Goal: Task Accomplishment & Management: Complete application form

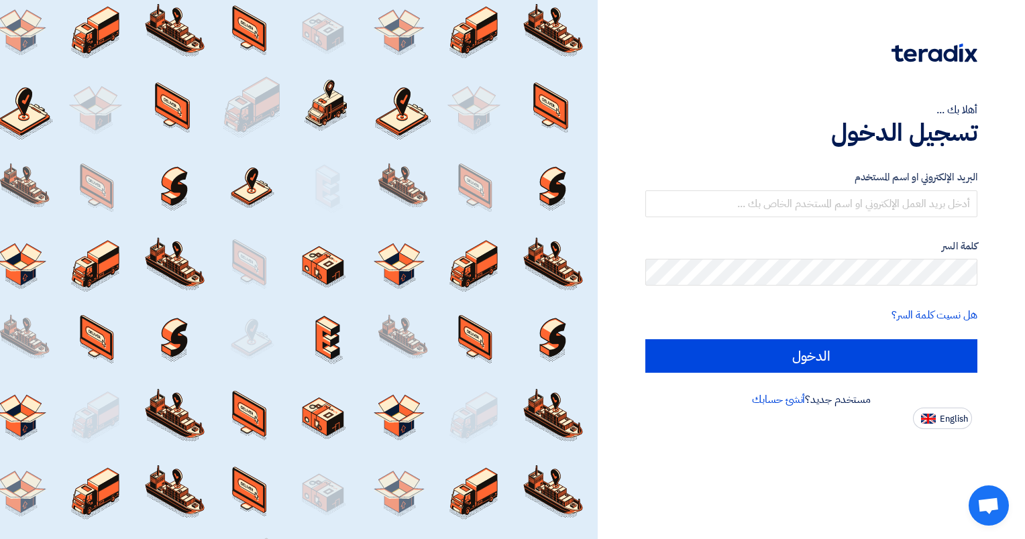
click at [948, 188] on div "البريد الإلكتروني او اسم المستخدم" at bounding box center [811, 194] width 332 height 48
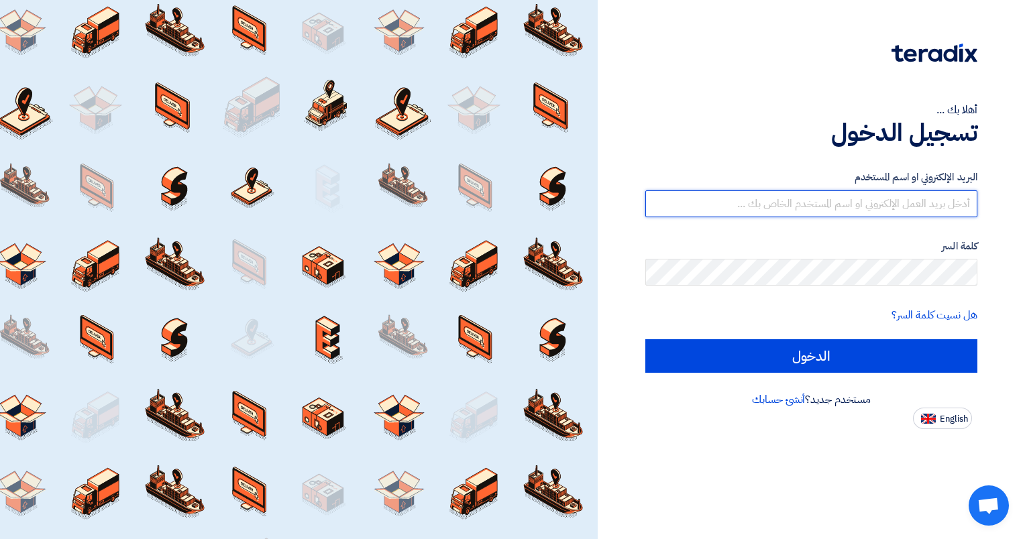
click at [936, 199] on input "text" at bounding box center [811, 204] width 332 height 27
type input "[EMAIL_ADDRESS][DOMAIN_NAME]"
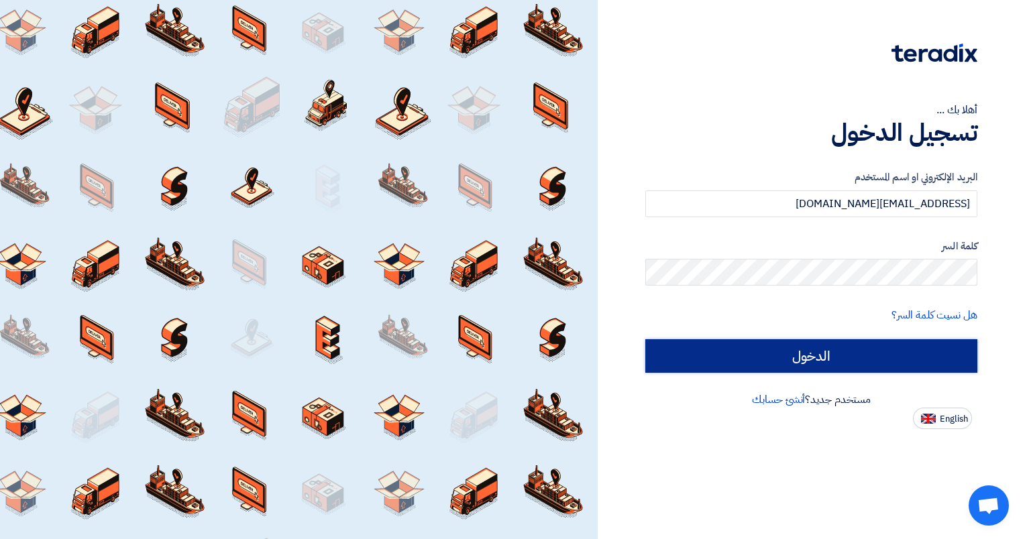
click at [856, 366] on input "الدخول" at bounding box center [811, 356] width 332 height 34
type input "Sign in"
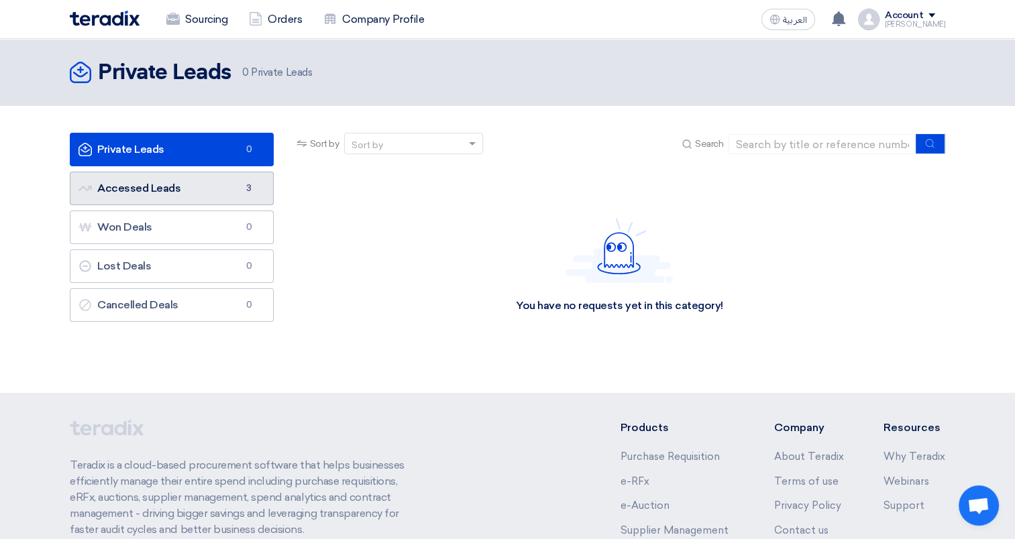
click at [224, 196] on link "Accessed Leads Accessed Leads 3" at bounding box center [172, 189] width 204 height 34
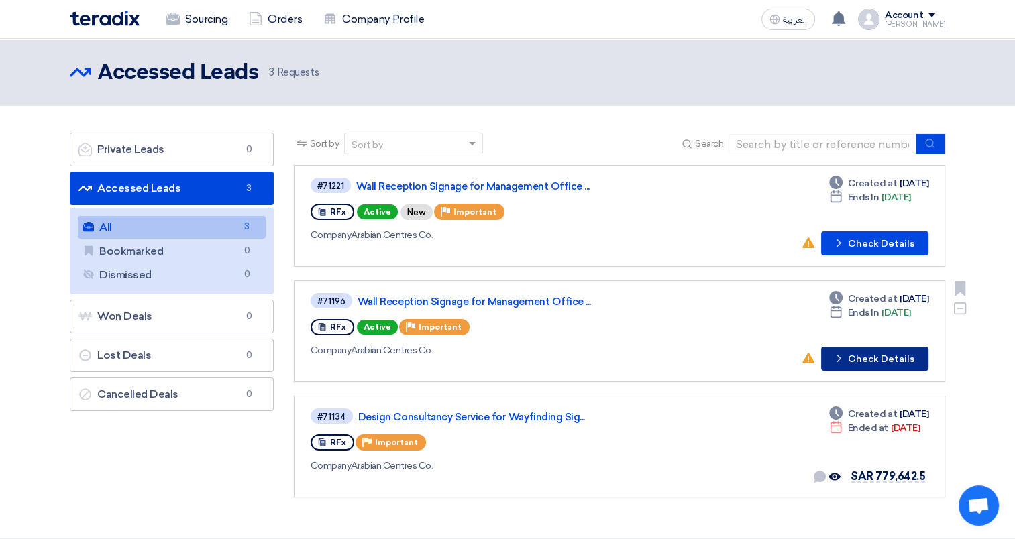
click at [859, 362] on button "Check details Check Details" at bounding box center [874, 359] width 107 height 24
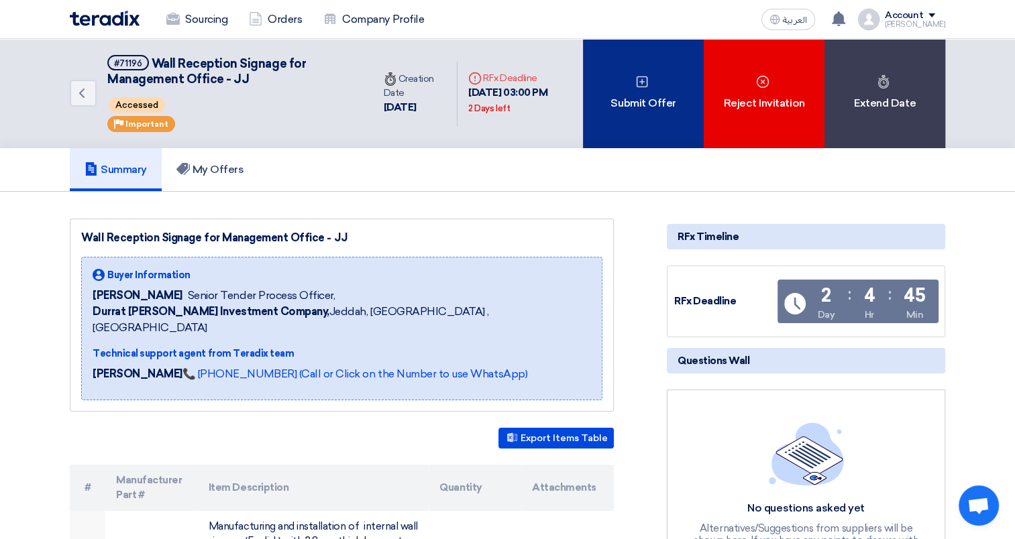
click at [646, 105] on div "Submit Offer" at bounding box center [643, 93] width 121 height 109
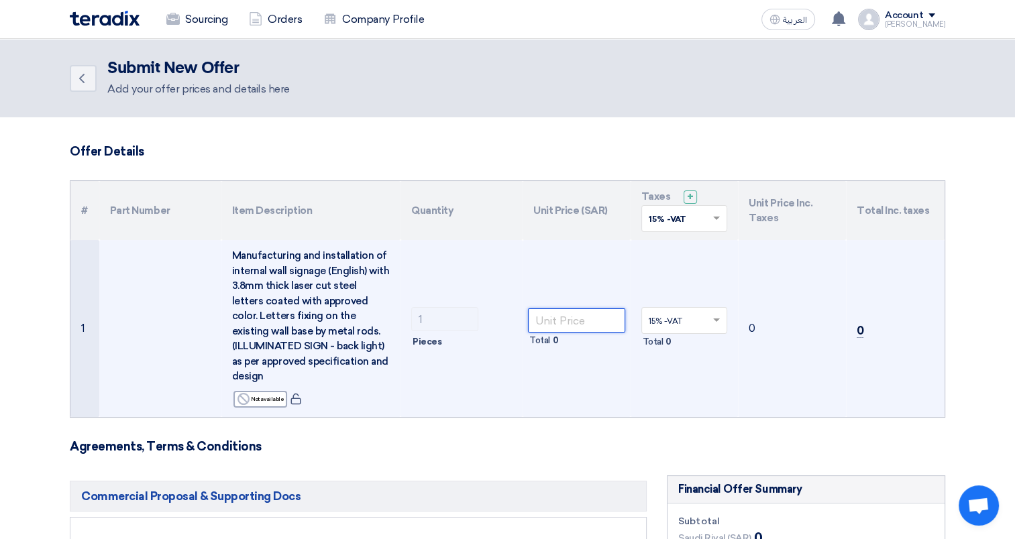
click at [593, 329] on input "number" at bounding box center [576, 321] width 97 height 24
type input "25000"
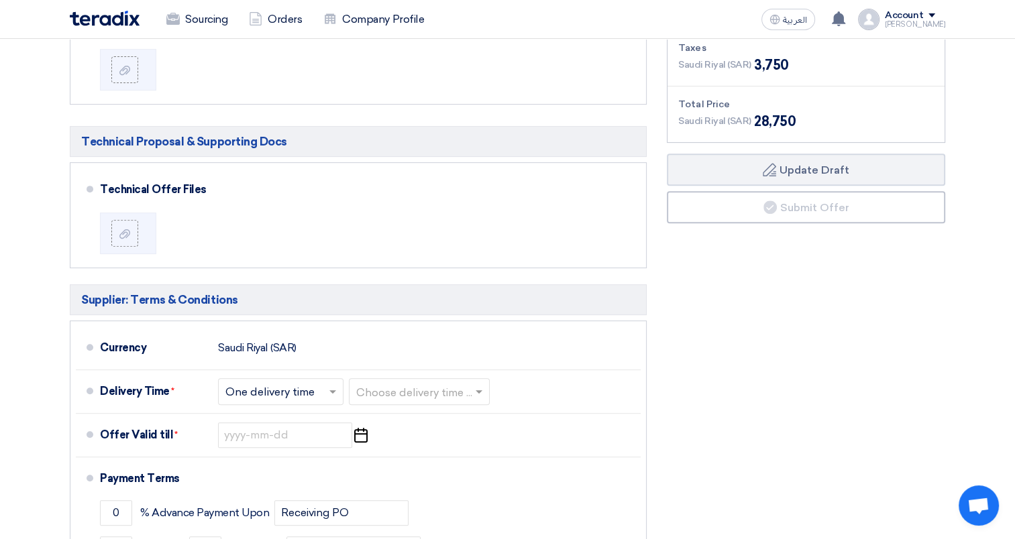
scroll to position [530, 0]
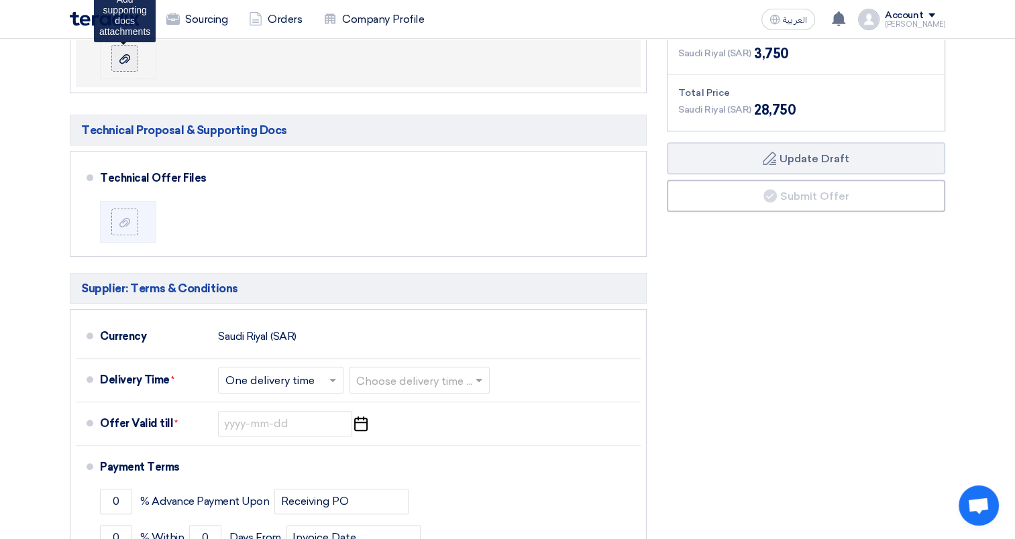
click at [129, 57] on use at bounding box center [124, 58] width 11 height 9
click at [0, 0] on input "file" at bounding box center [0, 0] width 0 height 0
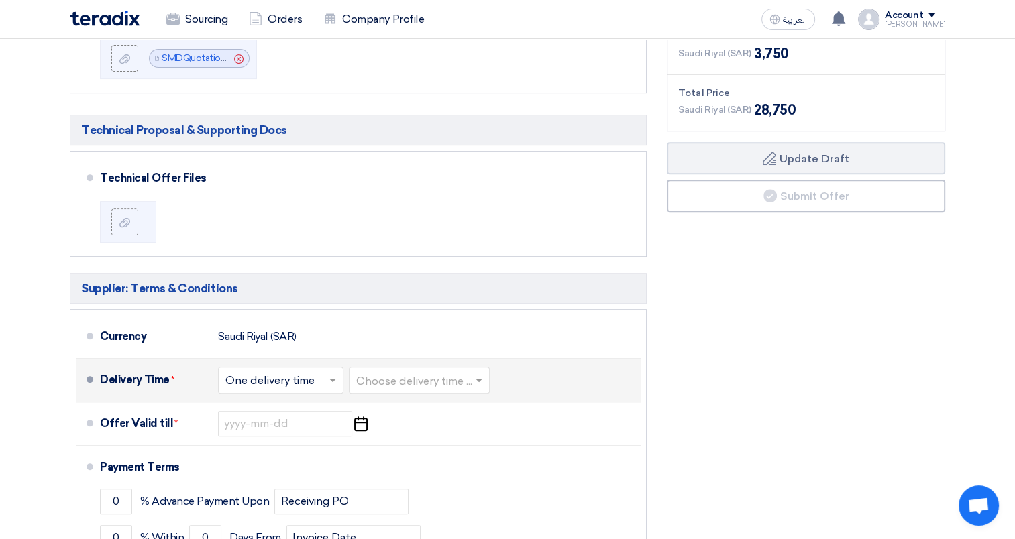
click at [410, 384] on input "text" at bounding box center [419, 381] width 127 height 19
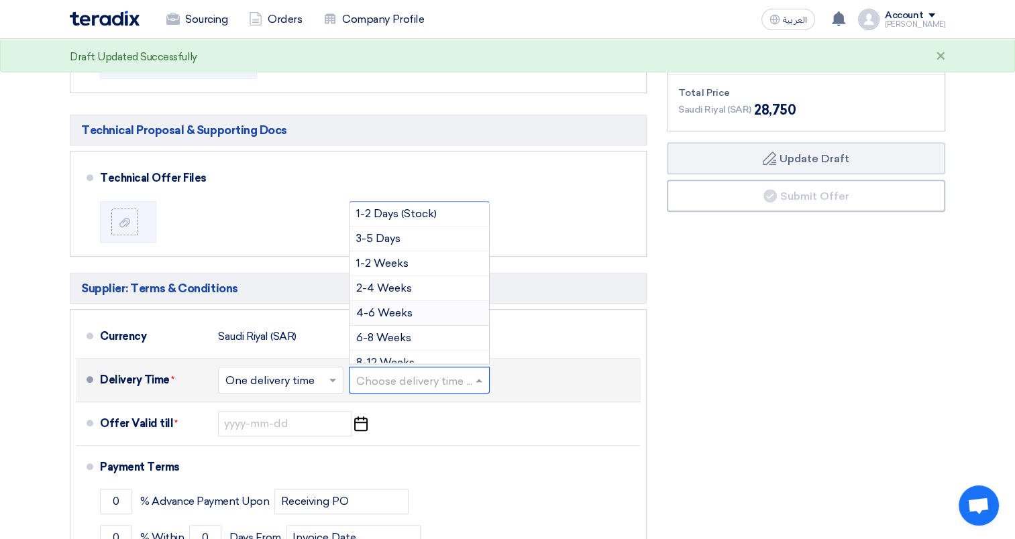
click at [398, 316] on div "4-6 Weeks" at bounding box center [419, 313] width 140 height 25
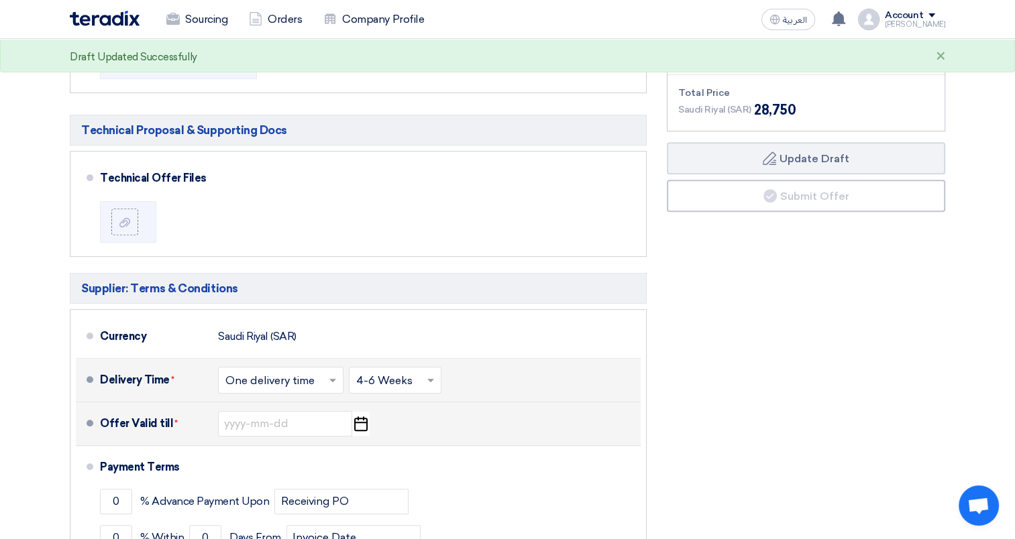
click at [360, 424] on icon "Pick a date" at bounding box center [360, 424] width 18 height 24
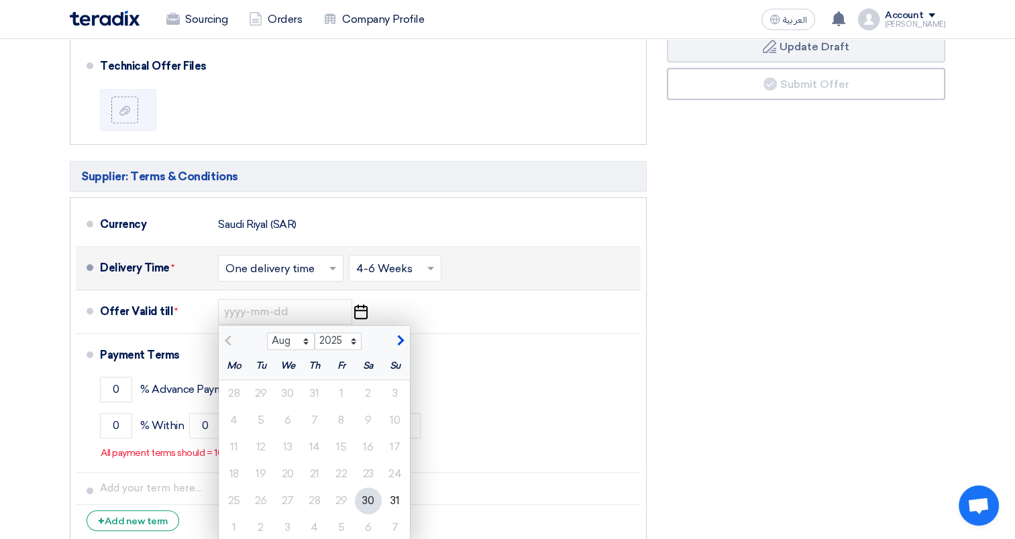
scroll to position [688, 0]
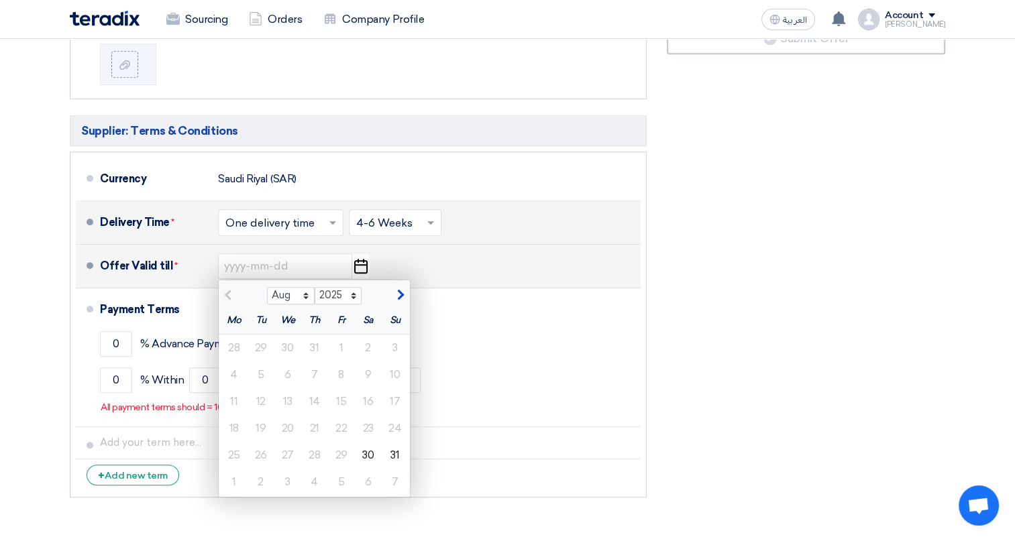
click at [395, 296] on span "button" at bounding box center [398, 295] width 7 height 12
select select "9"
click at [233, 455] on div "29" at bounding box center [234, 455] width 27 height 27
type input "[DATE]"
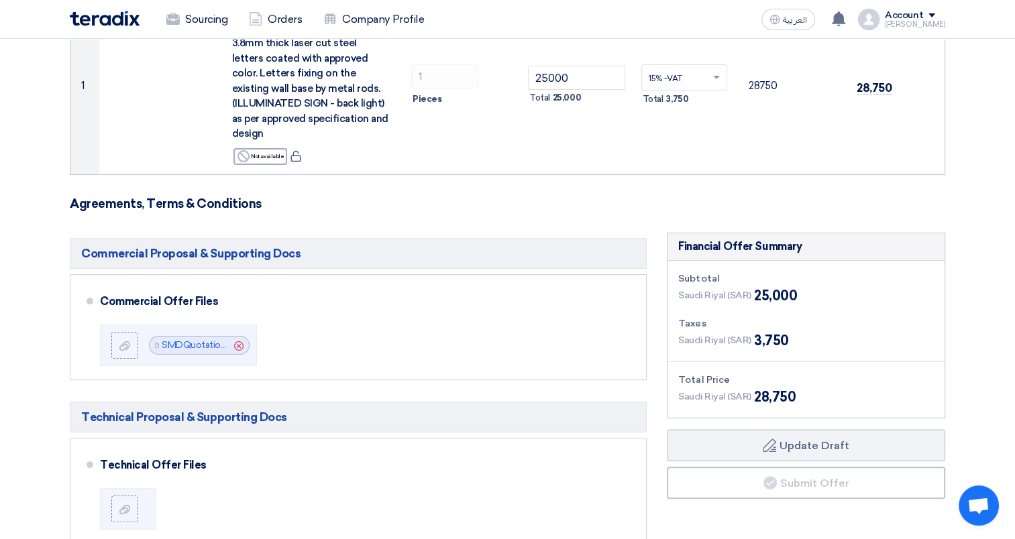
scroll to position [238, 0]
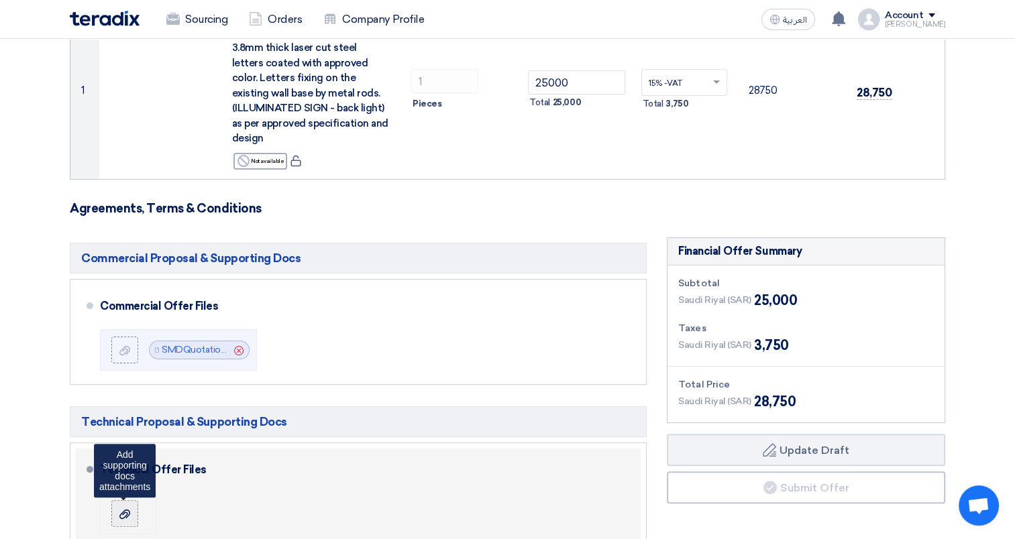
click at [127, 511] on use at bounding box center [124, 513] width 11 height 9
click at [0, 0] on input "file" at bounding box center [0, 0] width 0 height 0
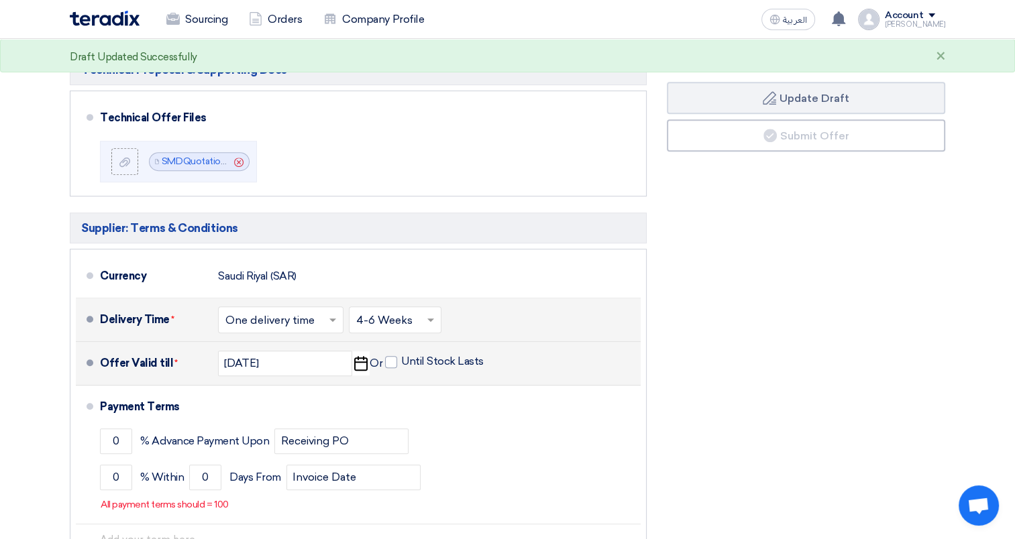
scroll to position [614, 0]
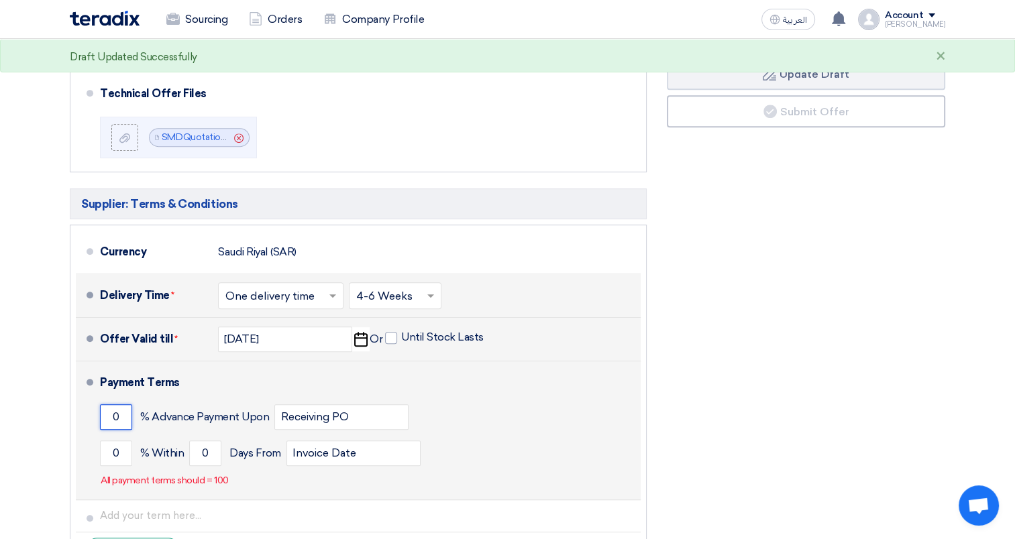
click at [112, 415] on input "0" at bounding box center [116, 416] width 32 height 25
type input "80"
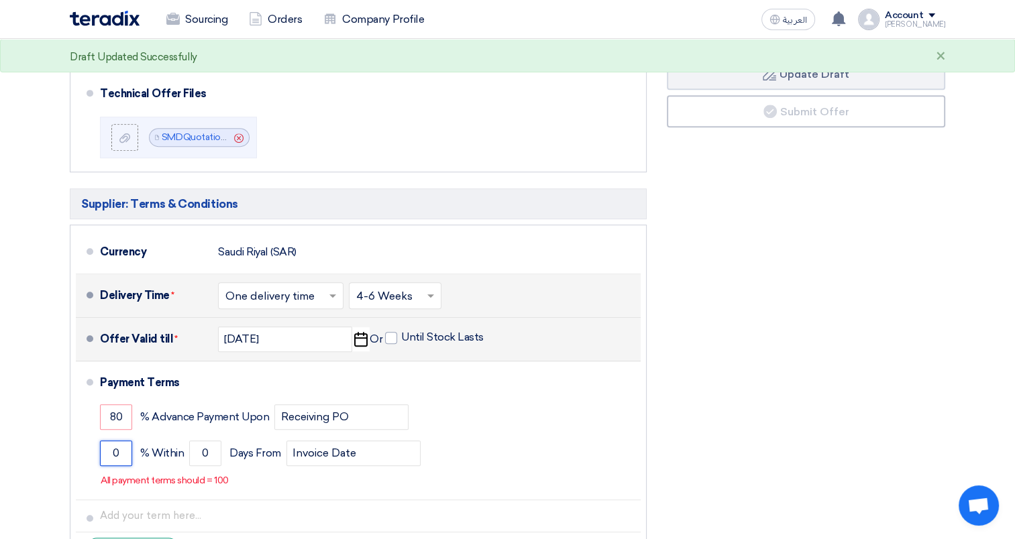
drag, startPoint x: 124, startPoint y: 449, endPoint x: 72, endPoint y: 449, distance: 51.7
click at [72, 449] on ul "Currency [GEOGRAPHIC_DATA] (SAR) Delivery Time * Choose delivery time ... × One…" at bounding box center [358, 398] width 577 height 346
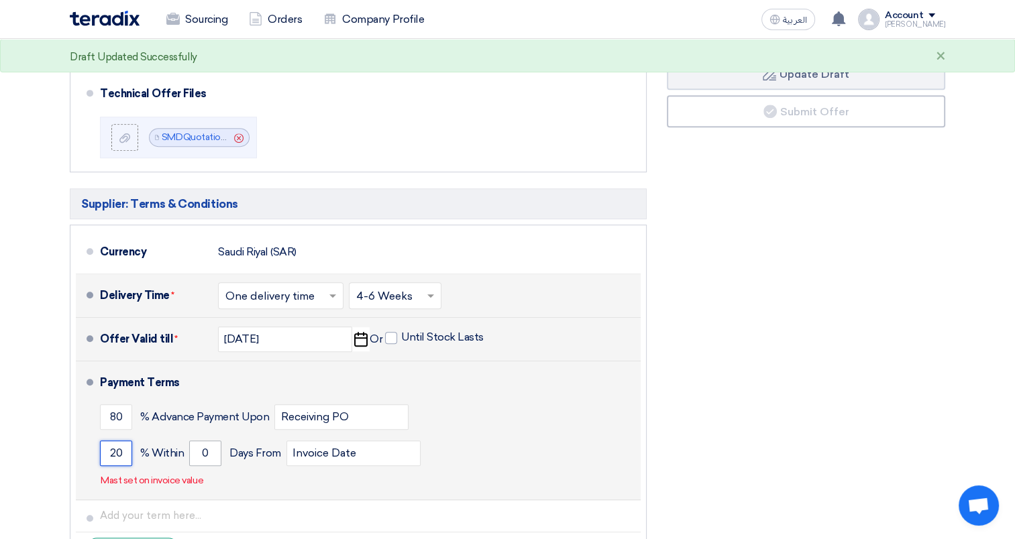
type input "20"
drag, startPoint x: 207, startPoint y: 450, endPoint x: 196, endPoint y: 454, distance: 11.5
click at [196, 454] on input "0" at bounding box center [205, 453] width 32 height 25
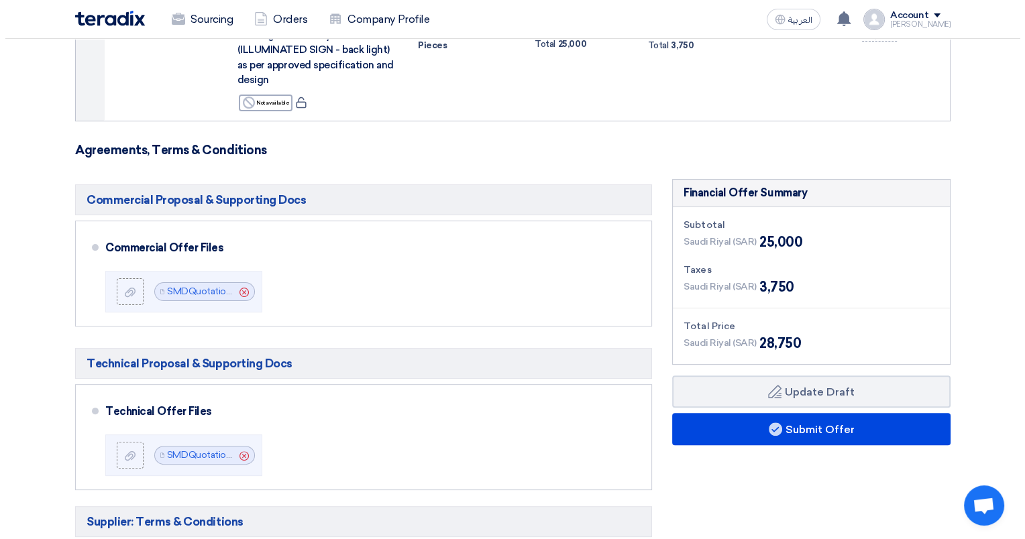
scroll to position [337, 0]
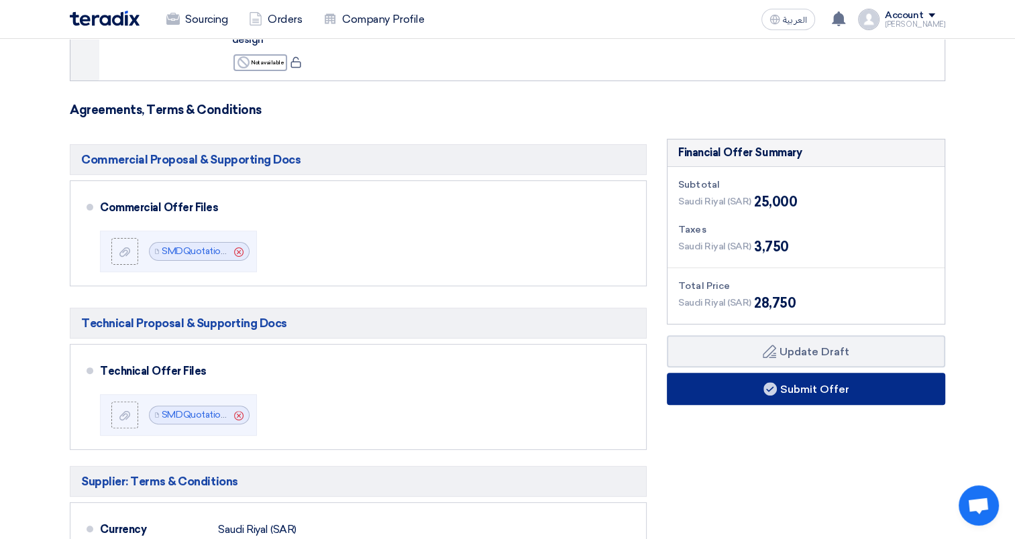
type input "15"
click at [808, 378] on button "Submit Offer" at bounding box center [806, 389] width 278 height 32
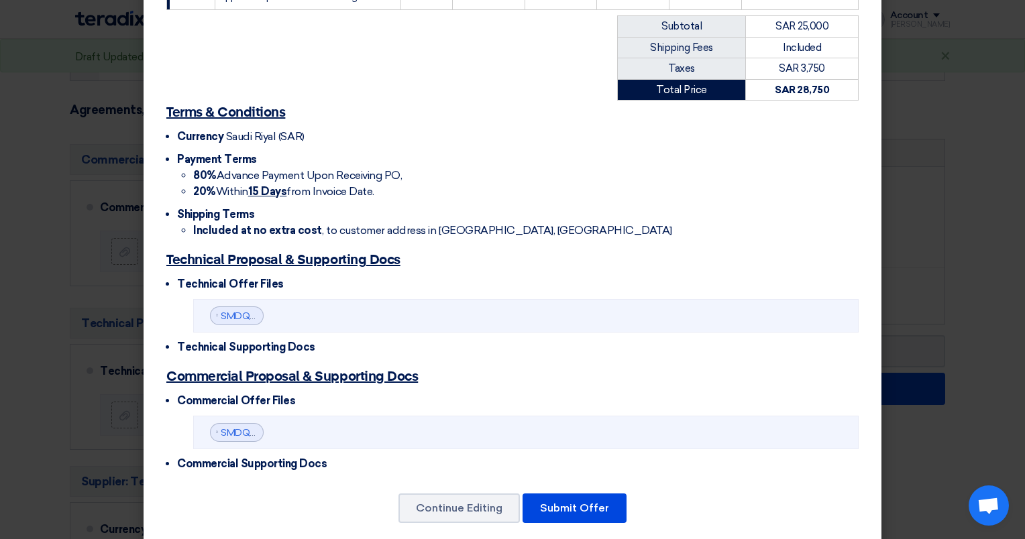
scroll to position [368, 0]
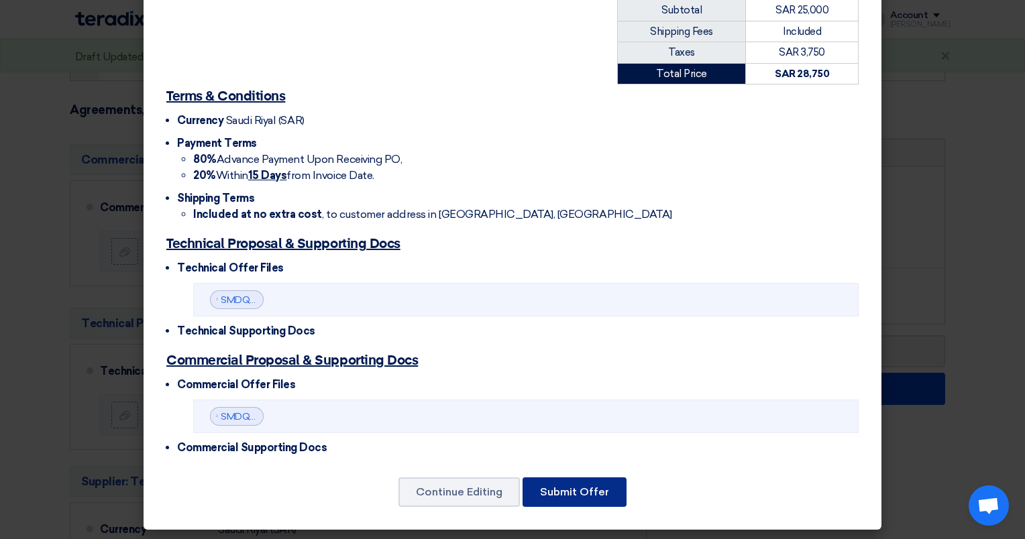
click at [550, 484] on button "Submit Offer" at bounding box center [575, 493] width 104 height 30
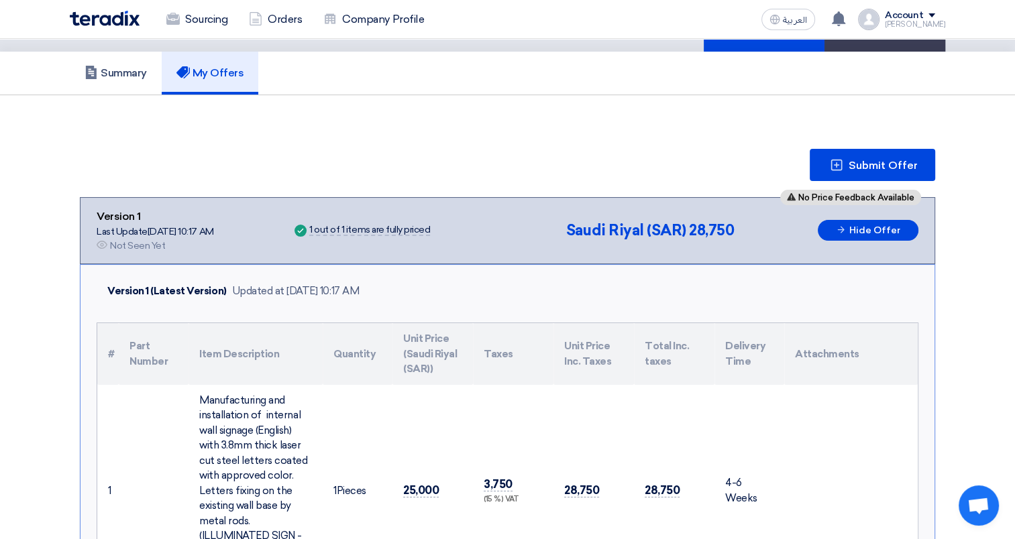
scroll to position [0, 0]
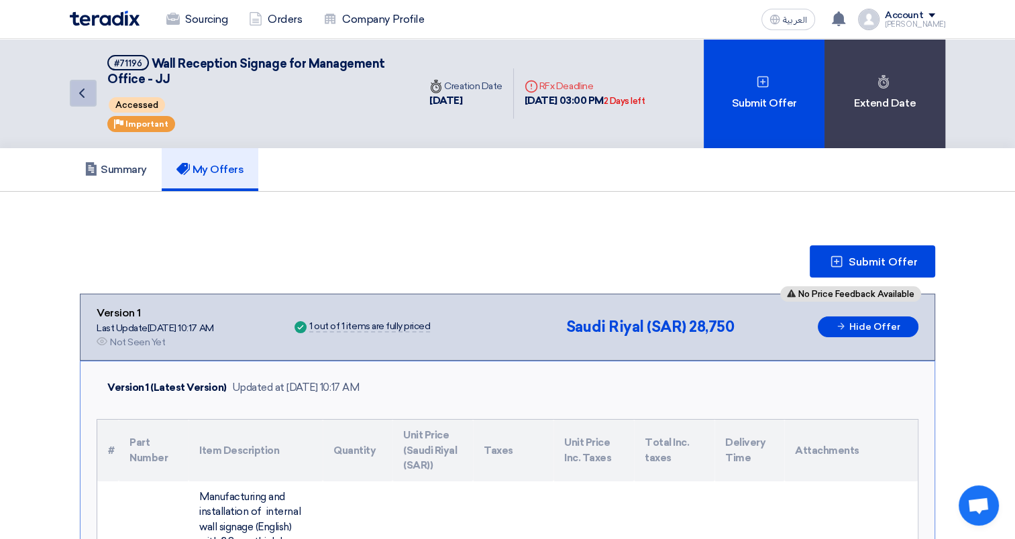
click at [76, 100] on icon "Back" at bounding box center [82, 93] width 16 height 16
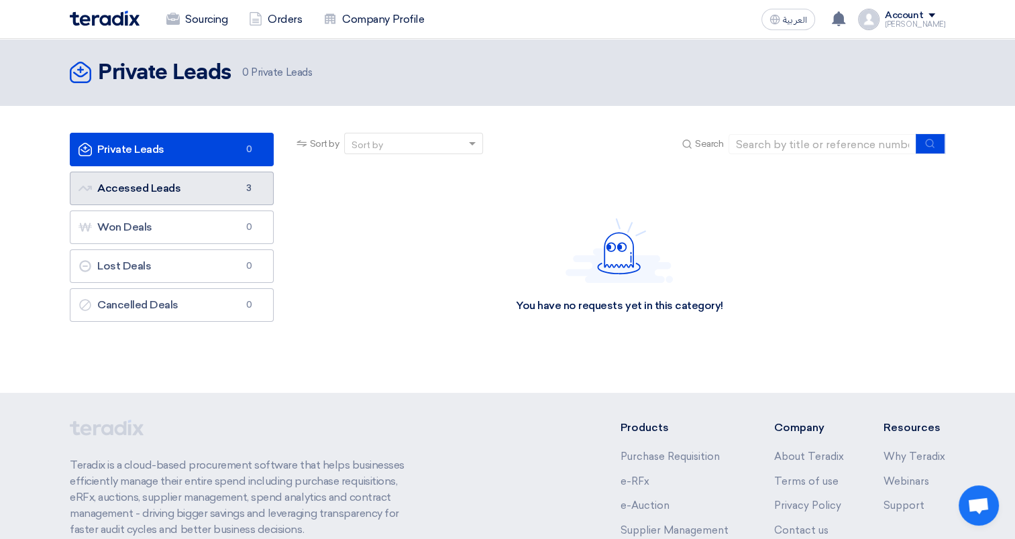
click at [204, 185] on link "Accessed Leads Accessed Leads 3" at bounding box center [172, 189] width 204 height 34
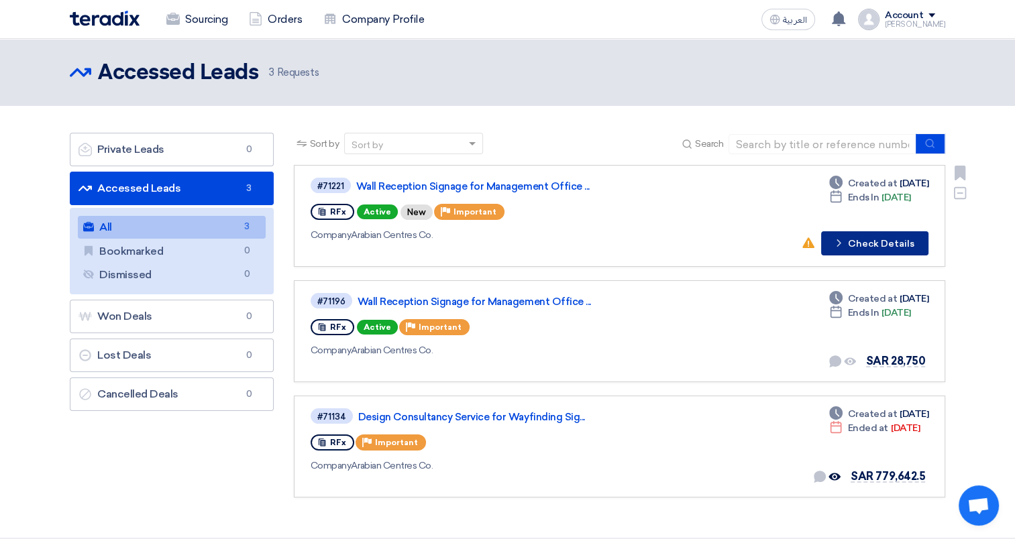
click at [880, 239] on button "Check details Check Details" at bounding box center [874, 243] width 107 height 24
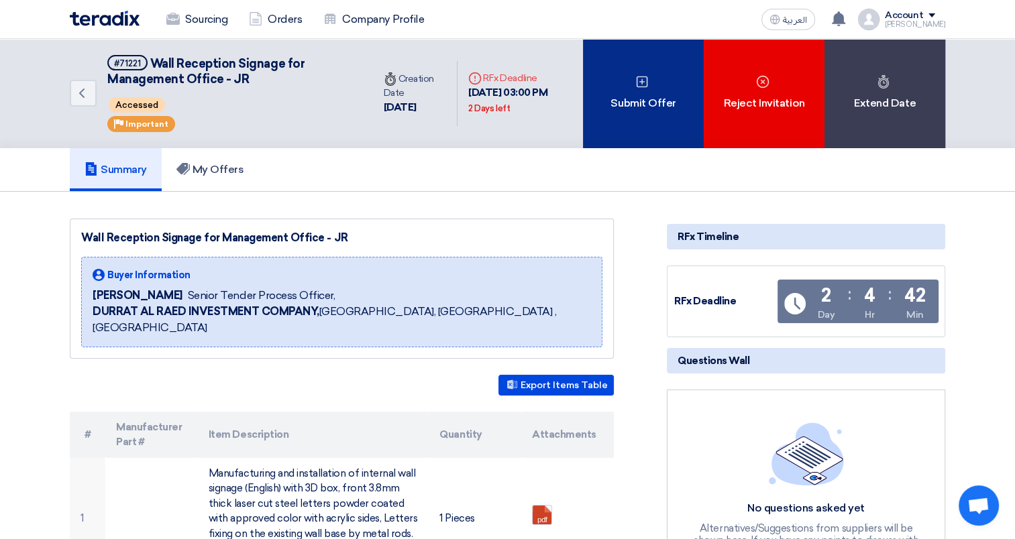
click at [649, 76] on div "Submit Offer" at bounding box center [643, 93] width 121 height 109
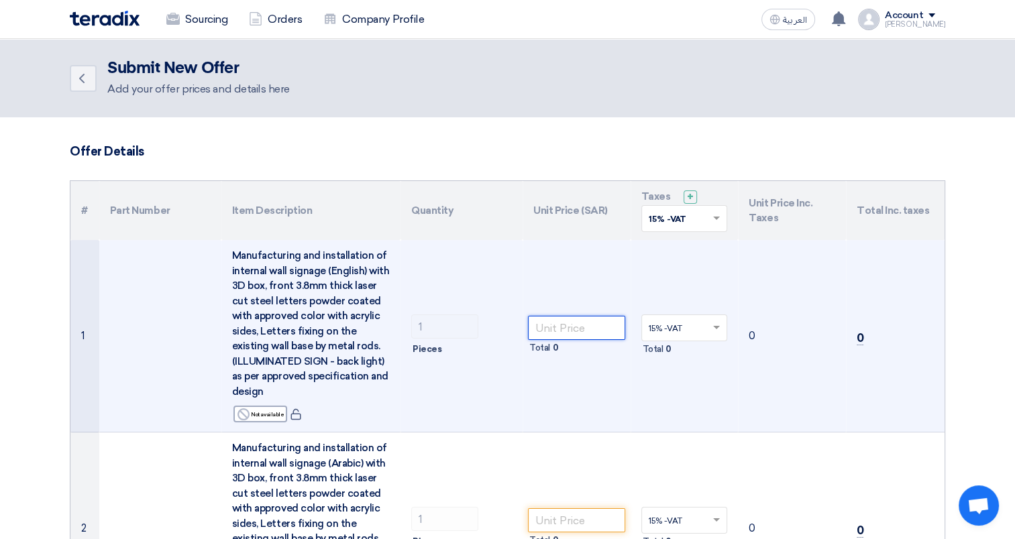
click at [567, 330] on input "number" at bounding box center [576, 328] width 97 height 24
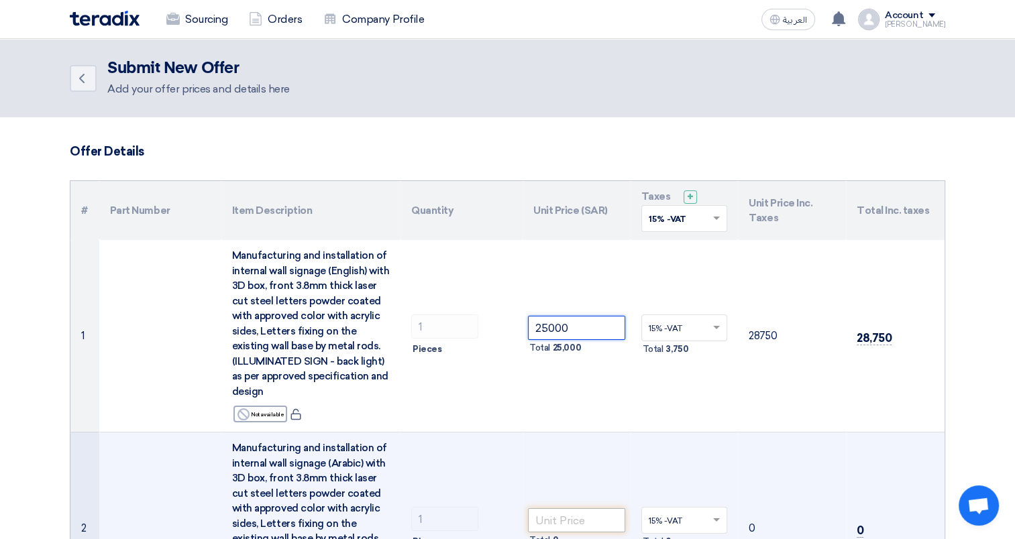
type input "25000"
click at [556, 519] on input "number" at bounding box center [576, 520] width 97 height 24
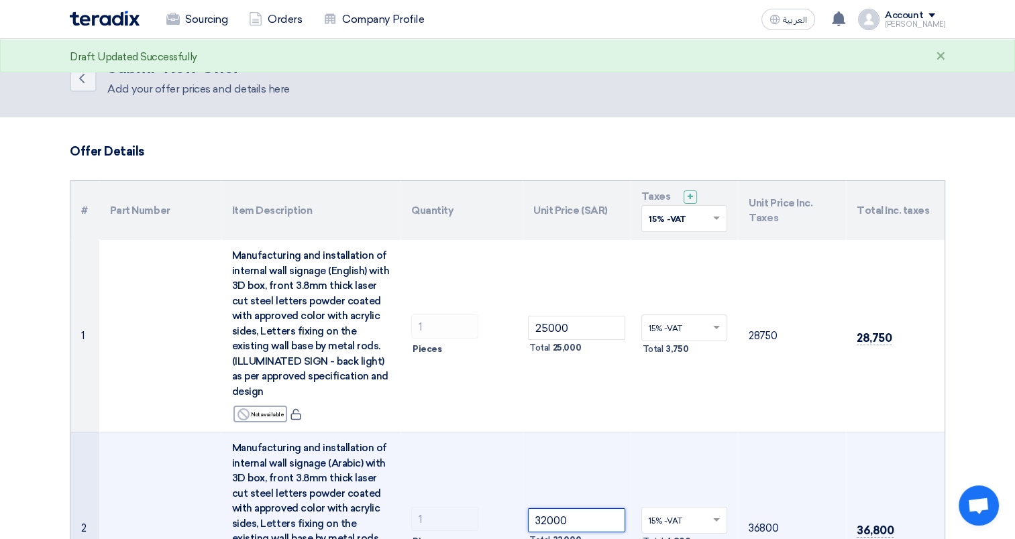
type input "32000"
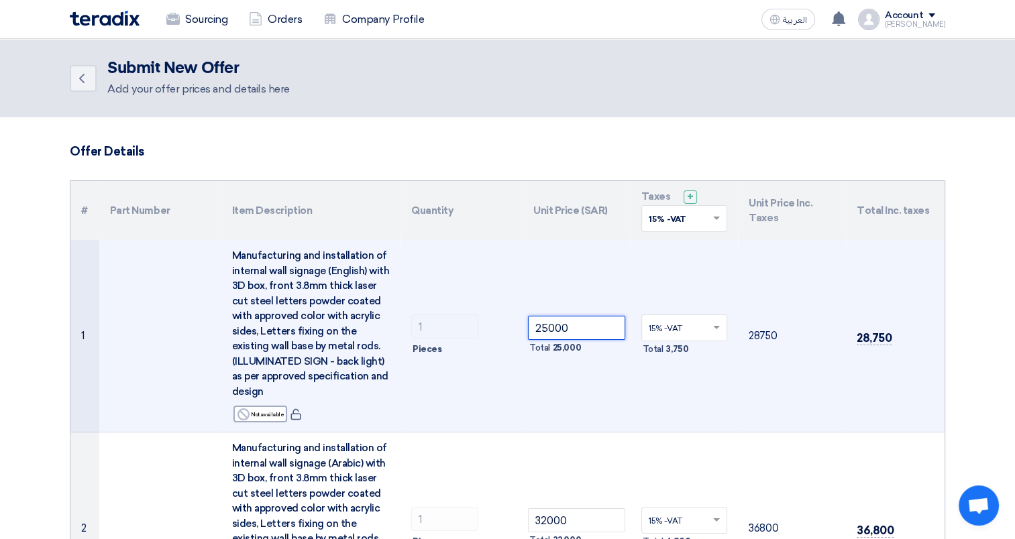
click at [578, 320] on input "25000" at bounding box center [576, 328] width 97 height 24
drag, startPoint x: 531, startPoint y: 325, endPoint x: 580, endPoint y: 329, distance: 48.5
click at [580, 329] on input "25000" at bounding box center [576, 328] width 97 height 24
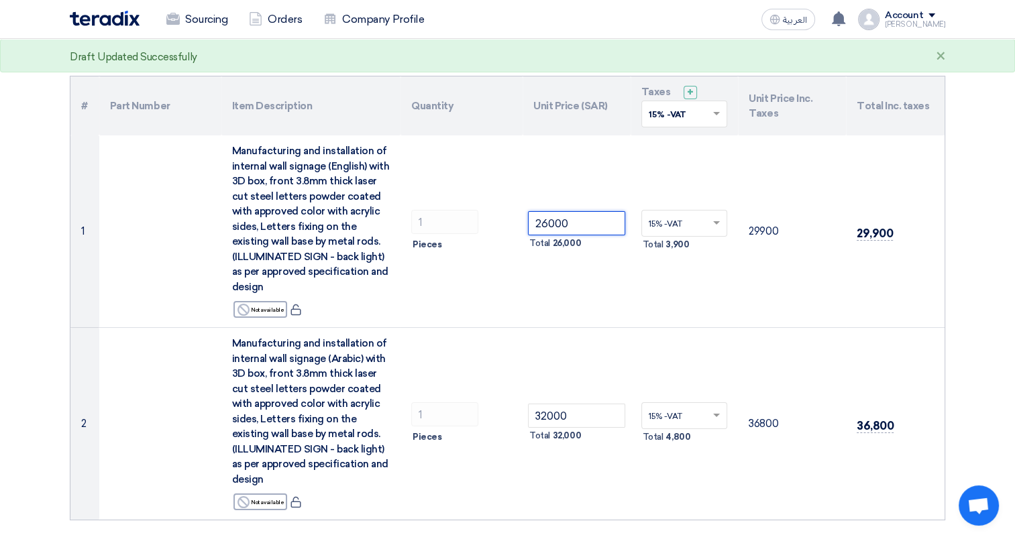
scroll to position [147, 0]
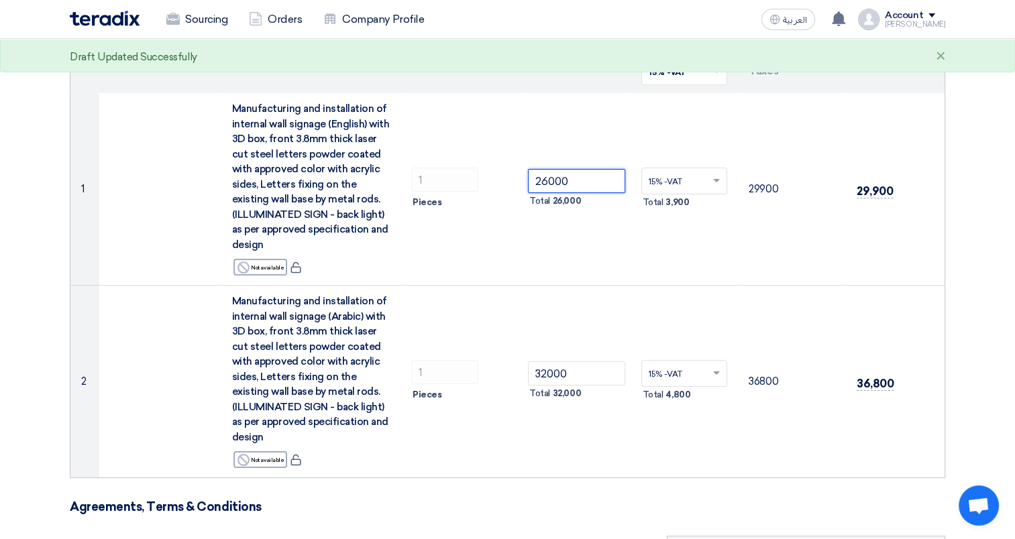
type input "26000"
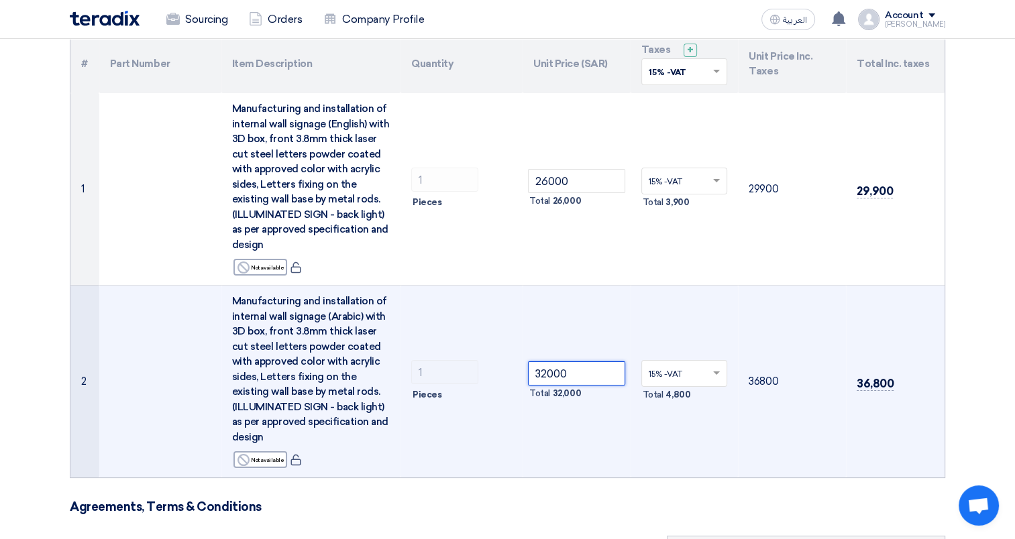
drag, startPoint x: 585, startPoint y: 374, endPoint x: 519, endPoint y: 381, distance: 66.8
click at [519, 381] on tr "2 Manufacturing and installation of internal wall signage (Arabic) with 3D box,…" at bounding box center [507, 382] width 874 height 193
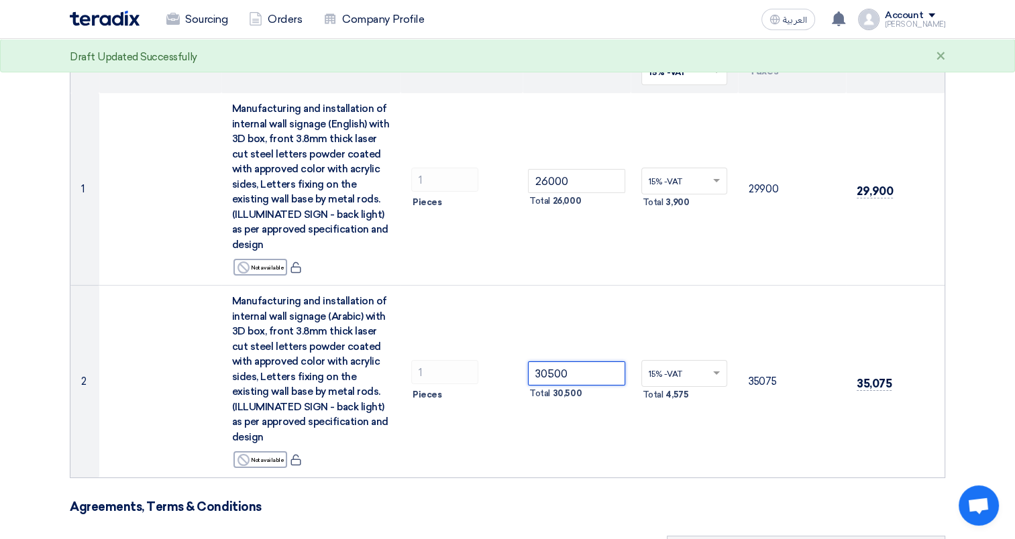
type input "30500"
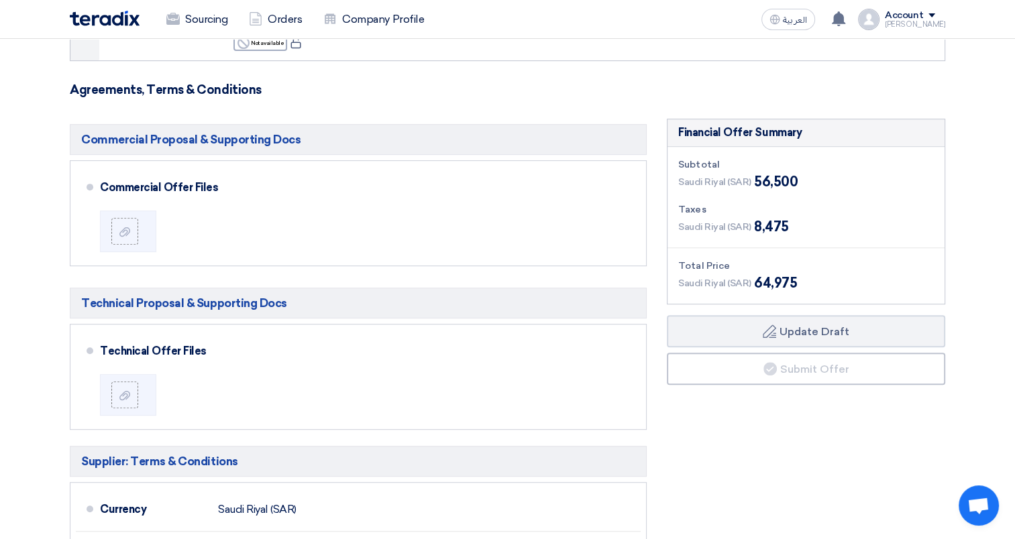
scroll to position [581, 0]
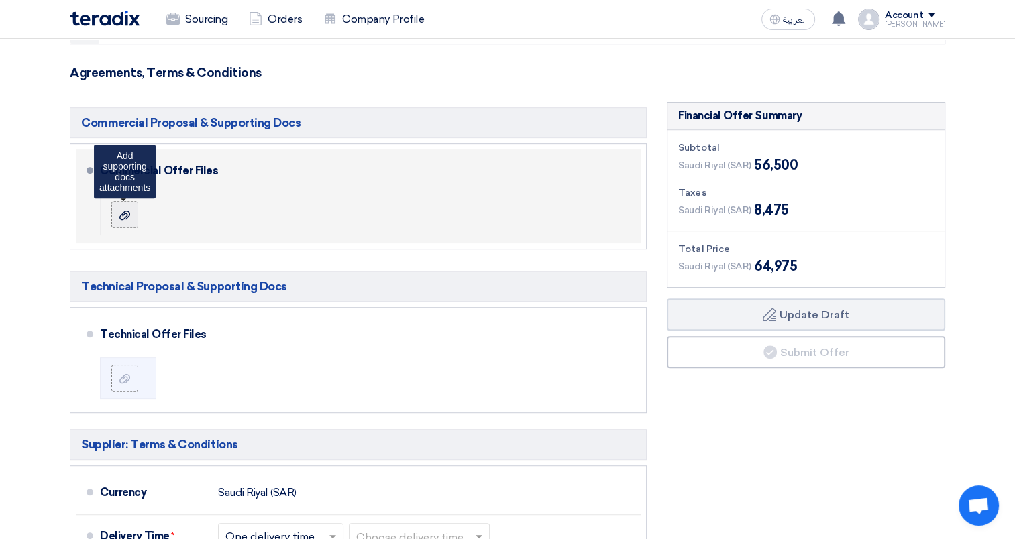
click at [129, 221] on label at bounding box center [124, 214] width 27 height 27
click at [0, 0] on input "file" at bounding box center [0, 0] width 0 height 0
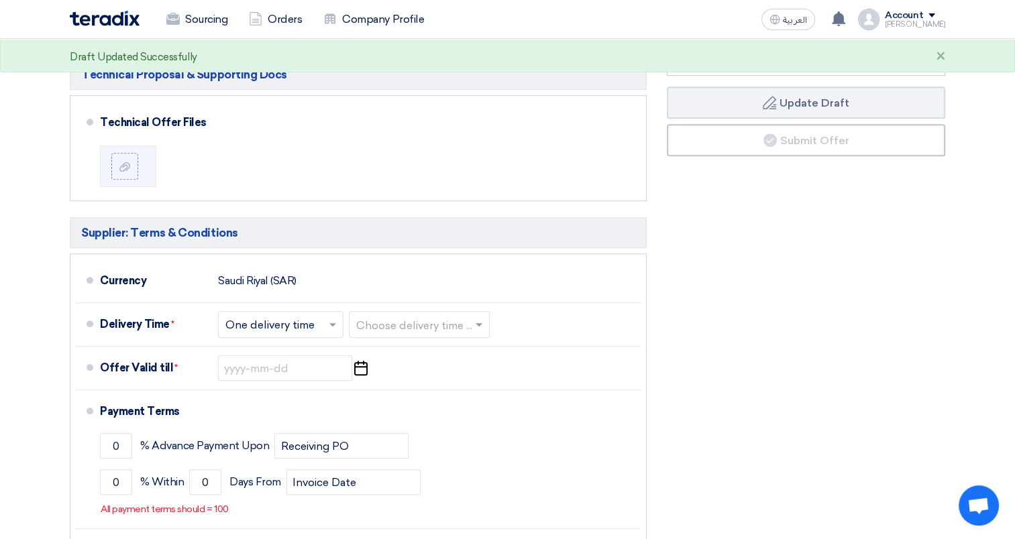
scroll to position [798, 0]
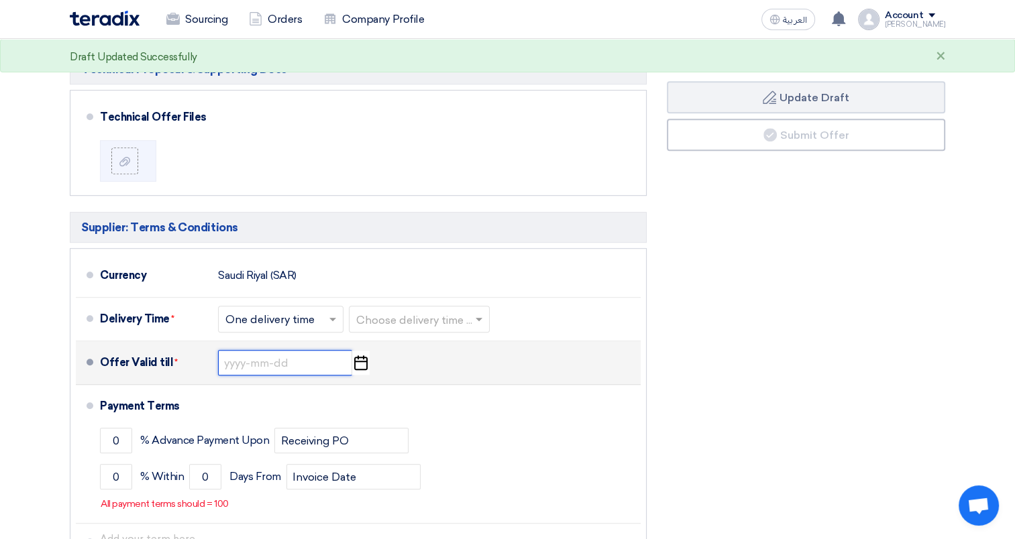
click at [269, 364] on input at bounding box center [285, 362] width 134 height 25
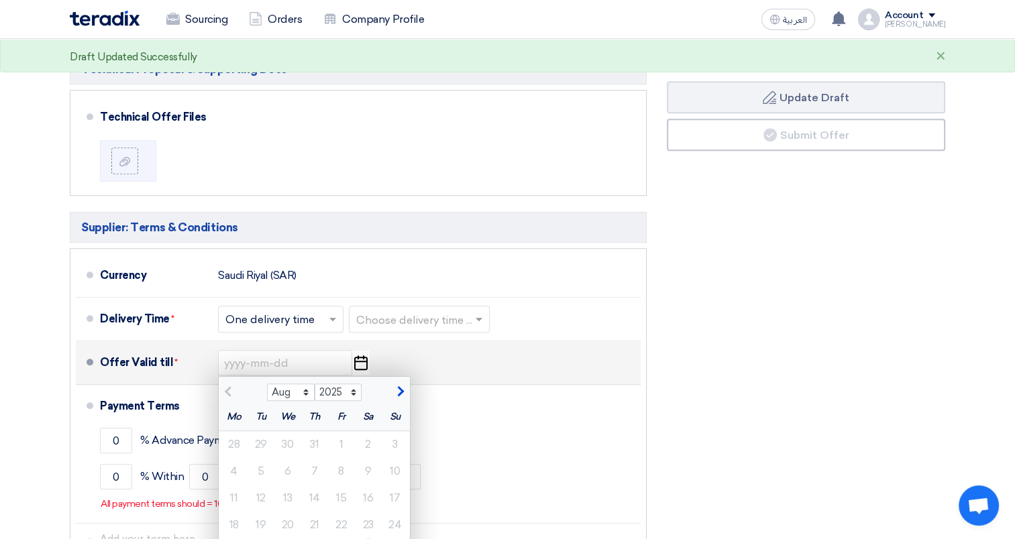
click at [405, 386] on button "button" at bounding box center [399, 390] width 22 height 13
select select "9"
click at [384, 521] on div "28" at bounding box center [395, 525] width 27 height 27
type input "[DATE]"
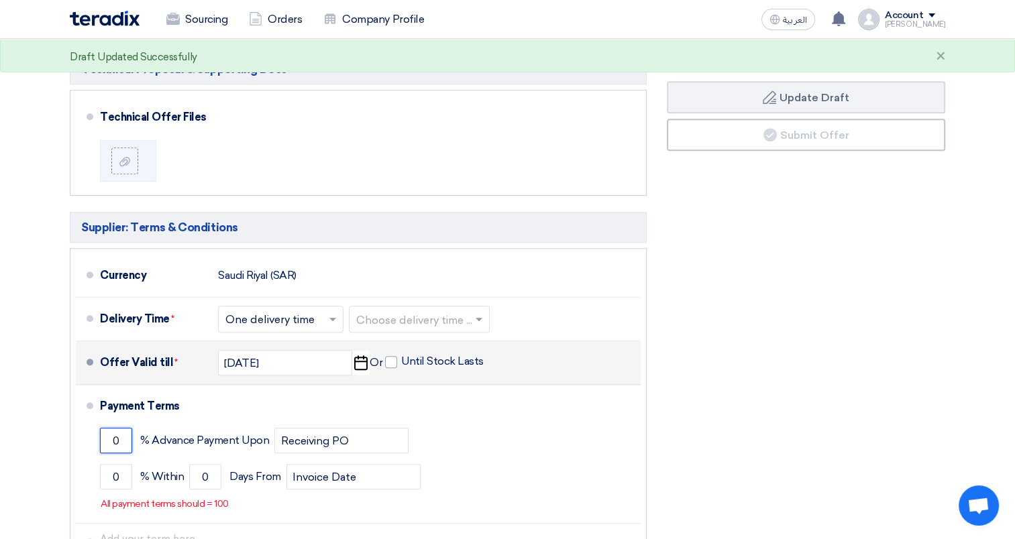
drag, startPoint x: 122, startPoint y: 433, endPoint x: 65, endPoint y: 442, distance: 57.8
click at [65, 442] on div "Commercial Proposal & Supporting Docs Commercial Offer Files File Cancel" at bounding box center [358, 243] width 597 height 716
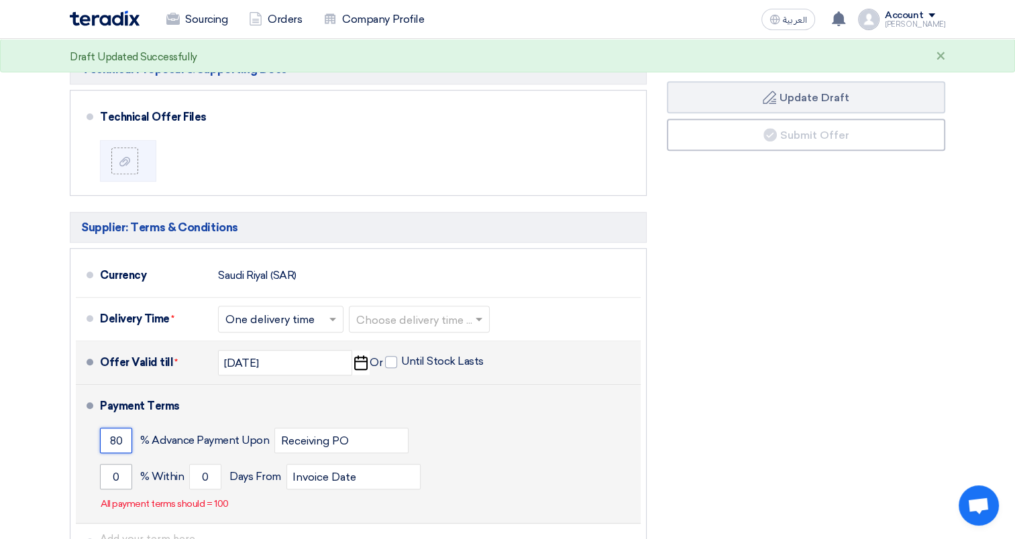
type input "80"
drag, startPoint x: 121, startPoint y: 472, endPoint x: 87, endPoint y: 472, distance: 34.9
click at [87, 472] on li "Payment Terms 80 % Advance Payment Upon Receiving PO 0 % Within 0" at bounding box center [358, 454] width 565 height 139
type input "20"
drag, startPoint x: 209, startPoint y: 470, endPoint x: 175, endPoint y: 476, distance: 34.7
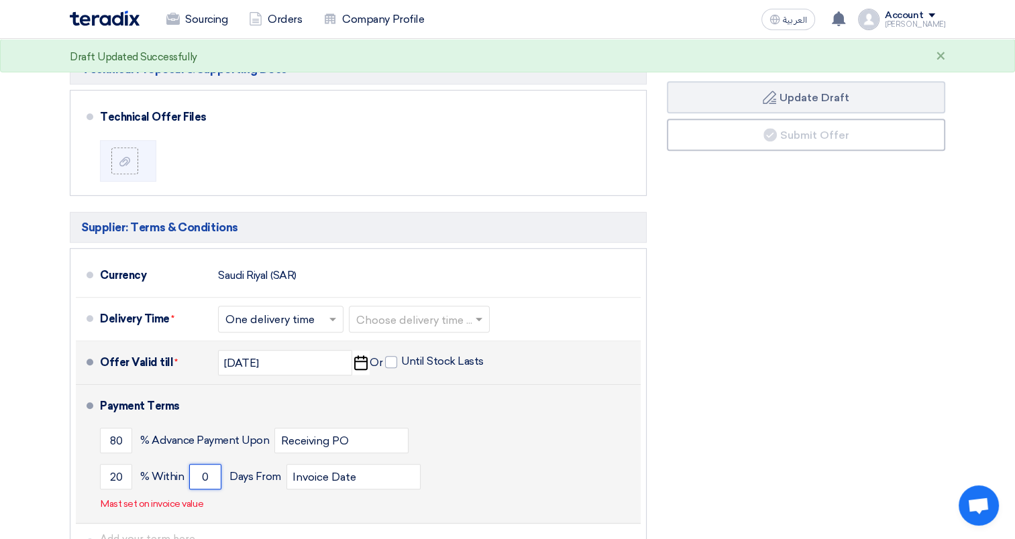
click at [175, 476] on div "20 % [DATE] From Invoice Date" at bounding box center [367, 477] width 535 height 36
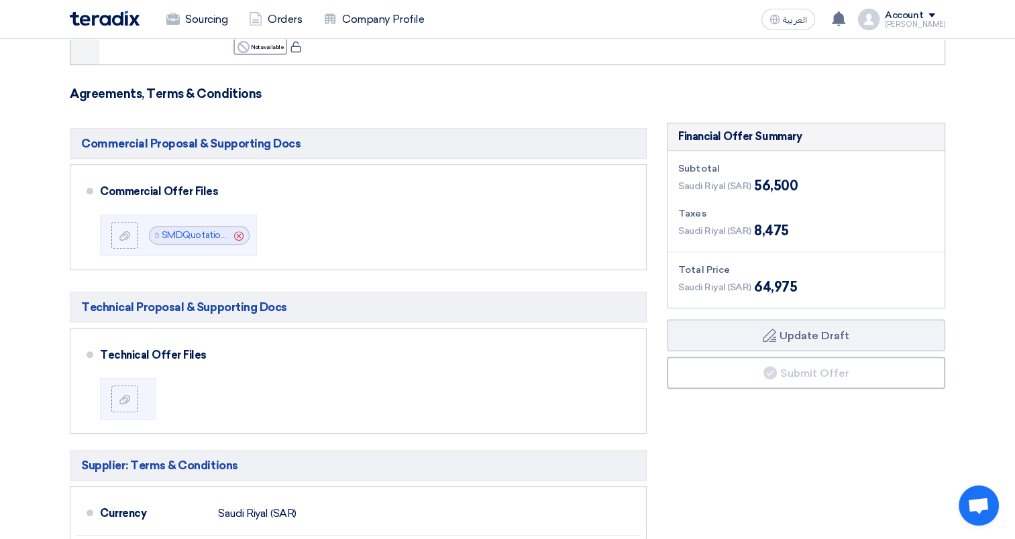
scroll to position [569, 0]
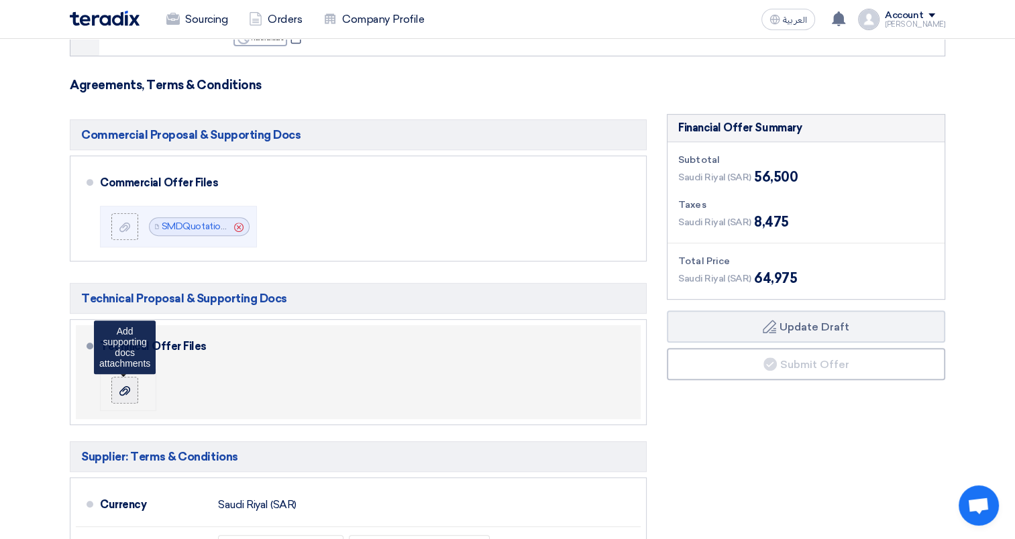
type input "15"
click at [125, 394] on div at bounding box center [125, 390] width 16 height 13
click at [0, 0] on input "file" at bounding box center [0, 0] width 0 height 0
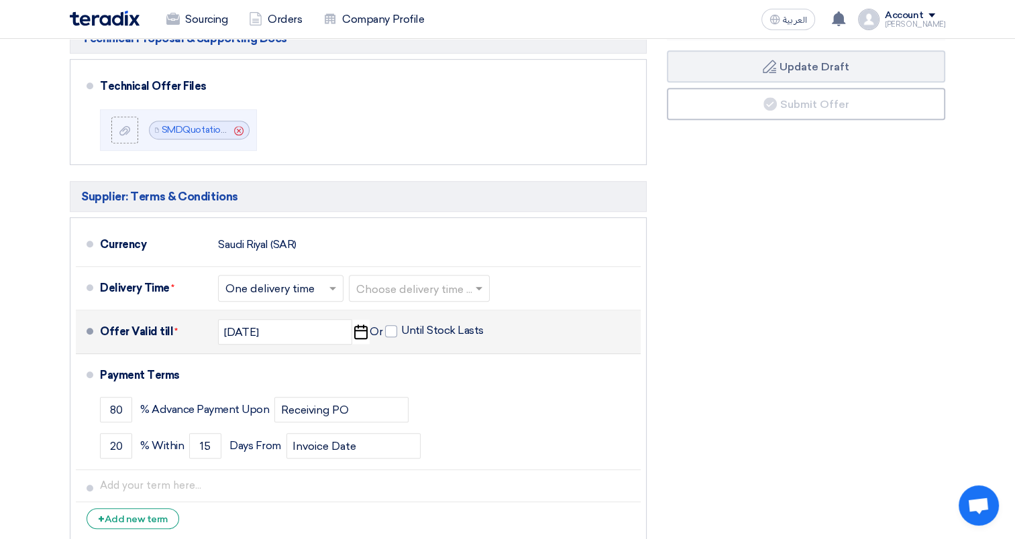
scroll to position [816, 0]
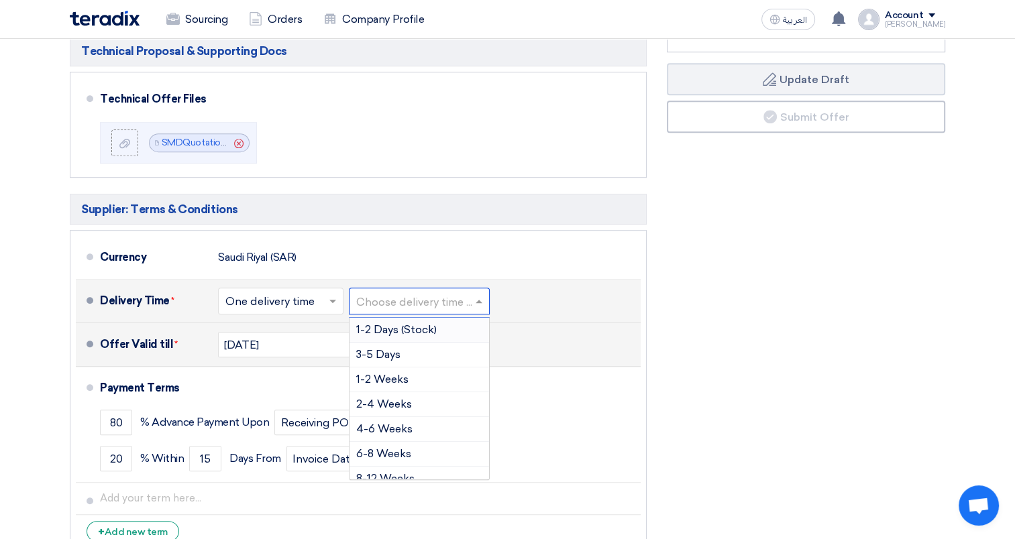
click at [404, 294] on input "text" at bounding box center [419, 302] width 127 height 19
click at [381, 423] on span "4-6 Weeks" at bounding box center [384, 429] width 56 height 13
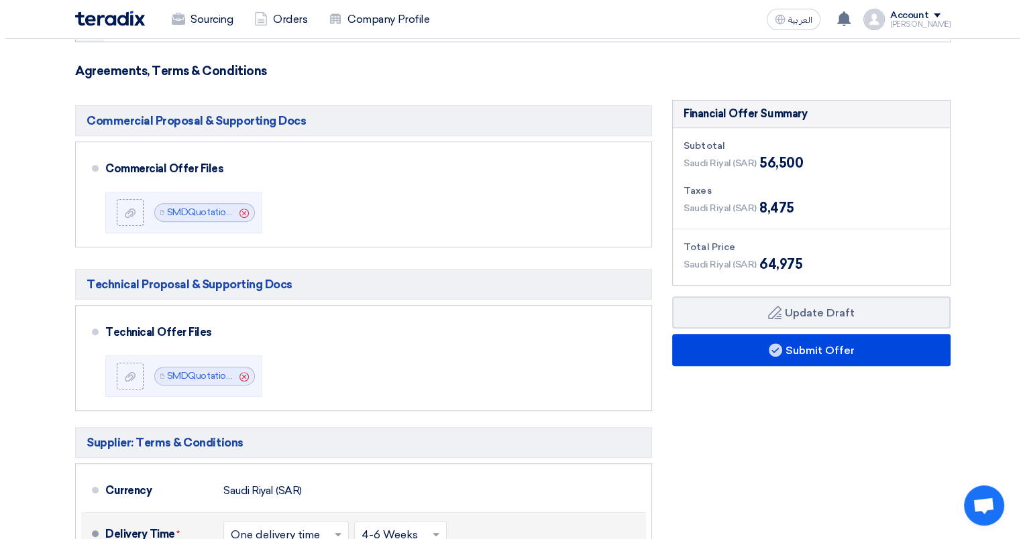
scroll to position [578, 0]
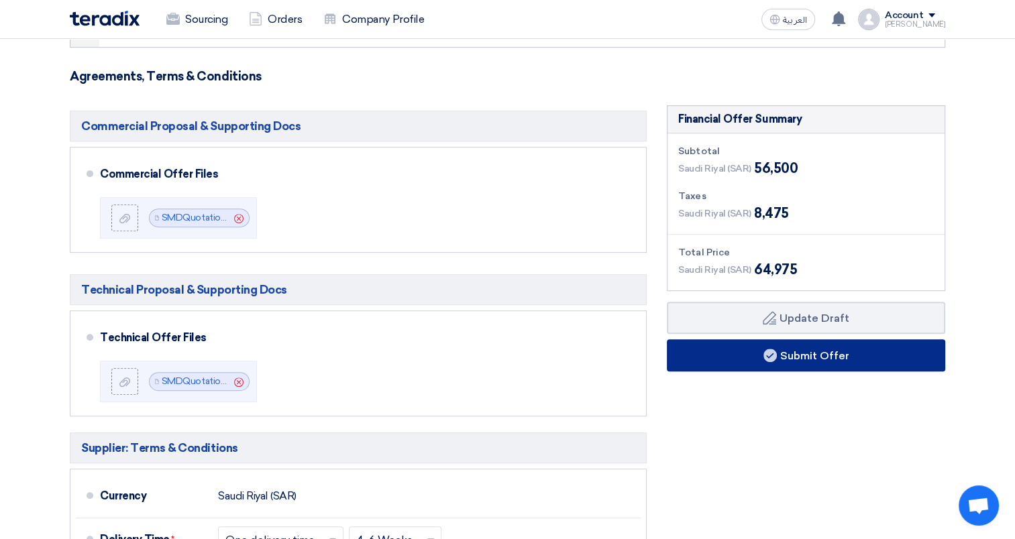
click at [821, 349] on button "Submit Offer" at bounding box center [806, 355] width 278 height 32
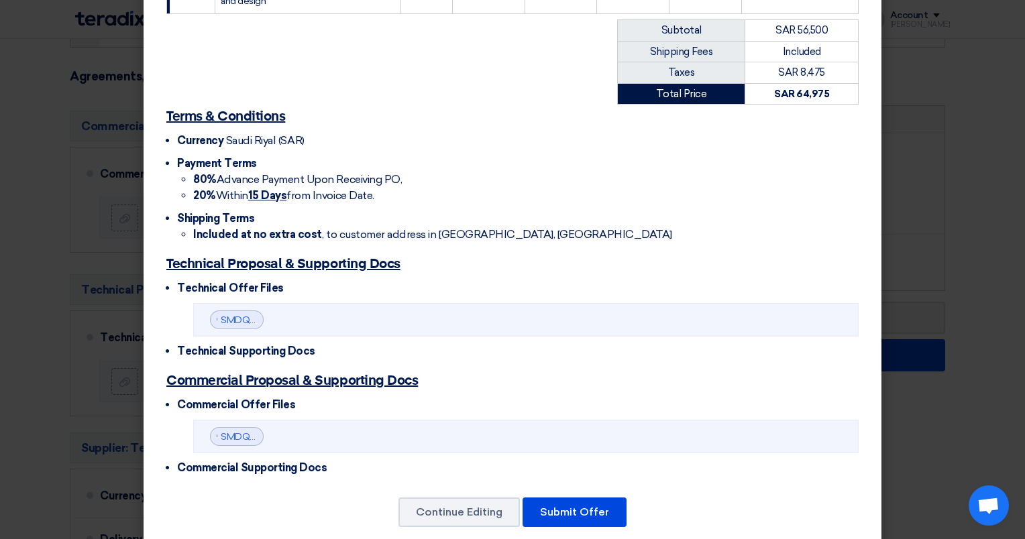
scroll to position [506, 0]
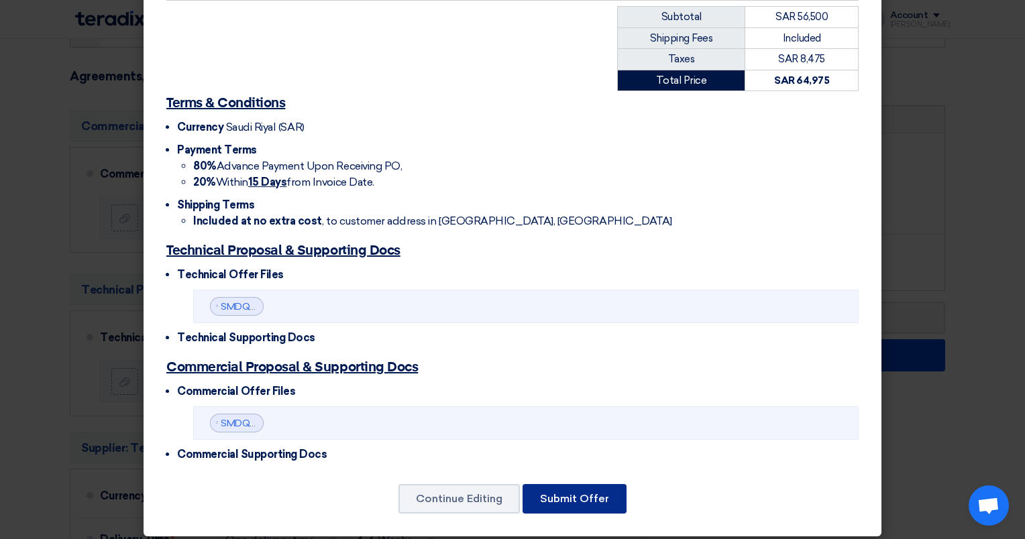
click at [563, 486] on button "Submit Offer" at bounding box center [575, 499] width 104 height 30
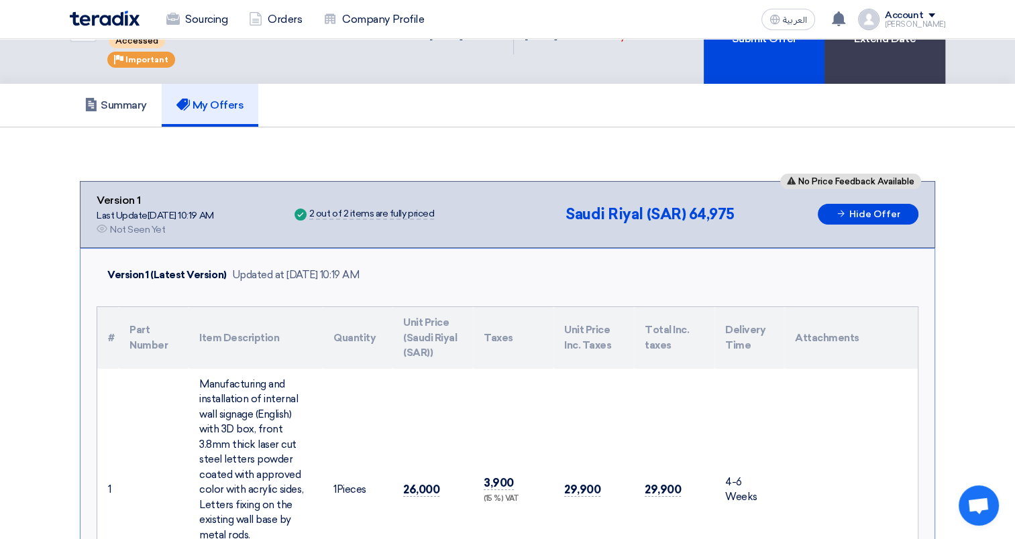
scroll to position [0, 0]
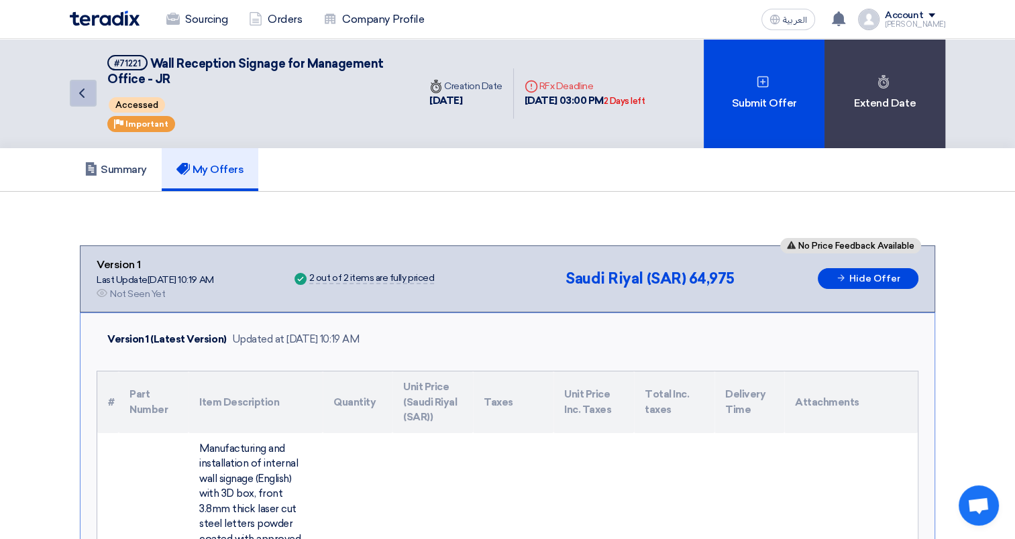
click at [89, 98] on link "Back" at bounding box center [83, 93] width 27 height 27
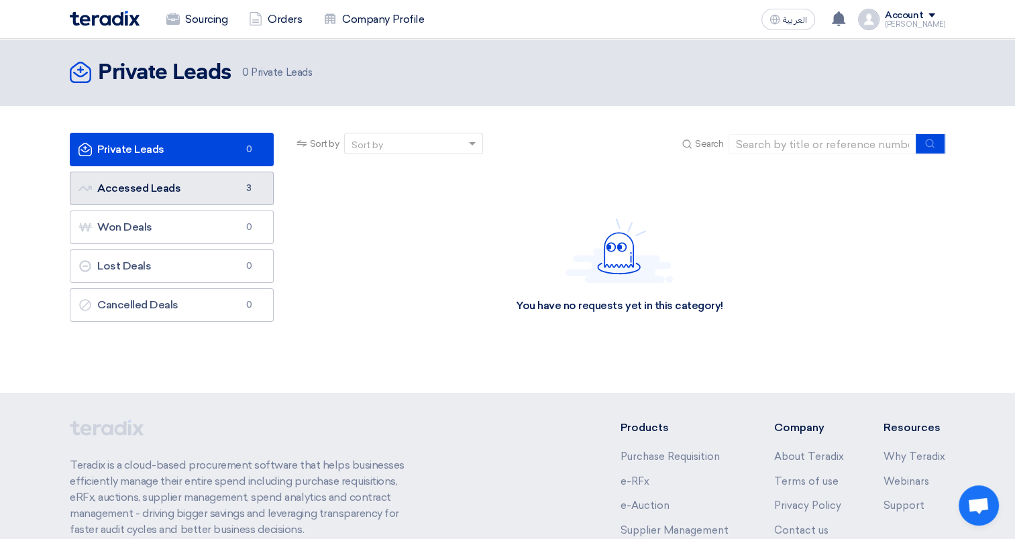
click at [198, 181] on link "Accessed Leads Accessed Leads 3" at bounding box center [172, 189] width 204 height 34
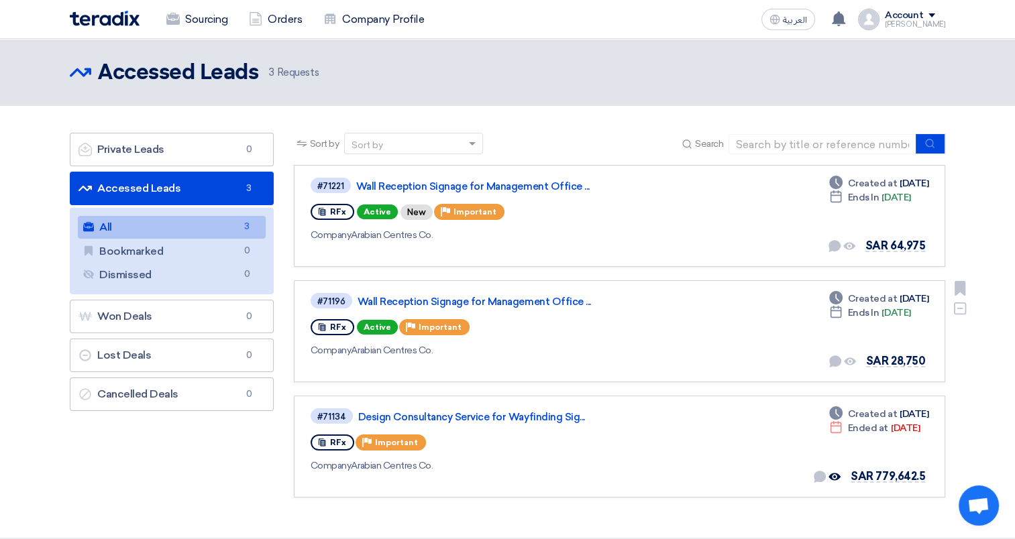
click at [881, 347] on div "Deadline Created at [DATE] Deadline Ends In [DATE] No direct communication yet …" at bounding box center [878, 331] width 101 height 79
click at [555, 337] on div "#71196 Wall Reception Signage for Management Office ... RFx Active Priority Imp…" at bounding box center [503, 331] width 385 height 79
click at [451, 298] on link "Wall Reception Signage for Management Office ..." at bounding box center [525, 302] width 335 height 12
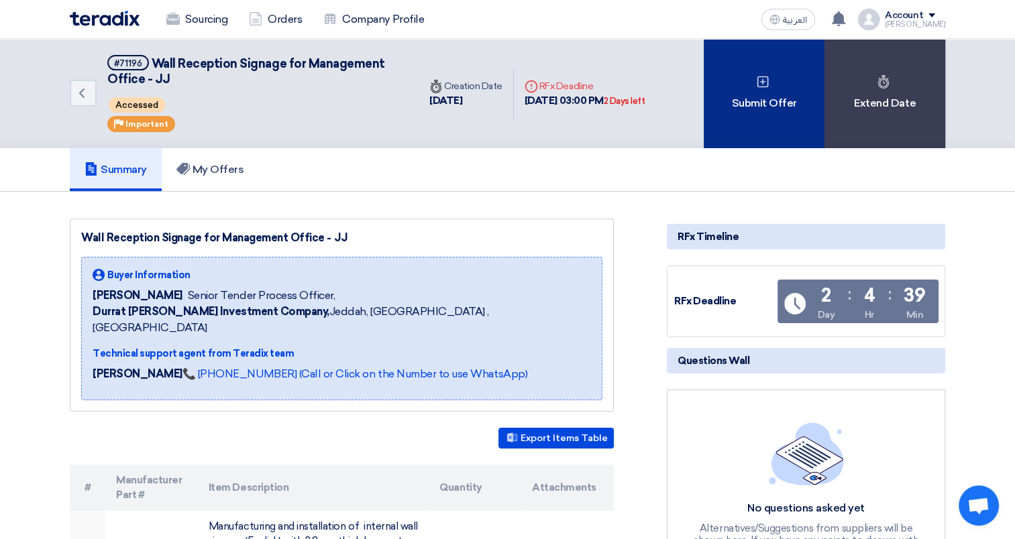
click at [773, 97] on div "Submit Offer" at bounding box center [764, 93] width 121 height 109
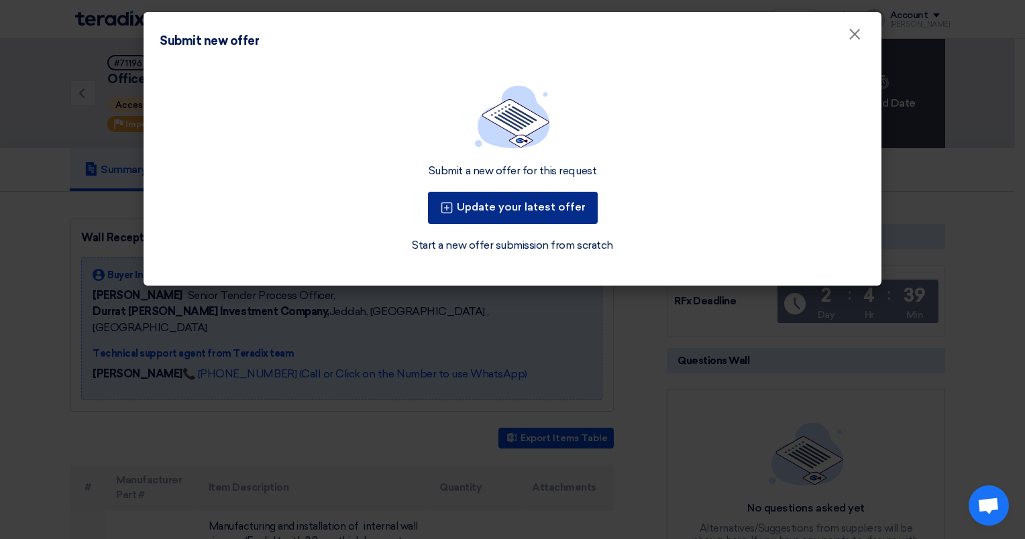
click at [541, 210] on button "Update your latest offer" at bounding box center [513, 208] width 170 height 32
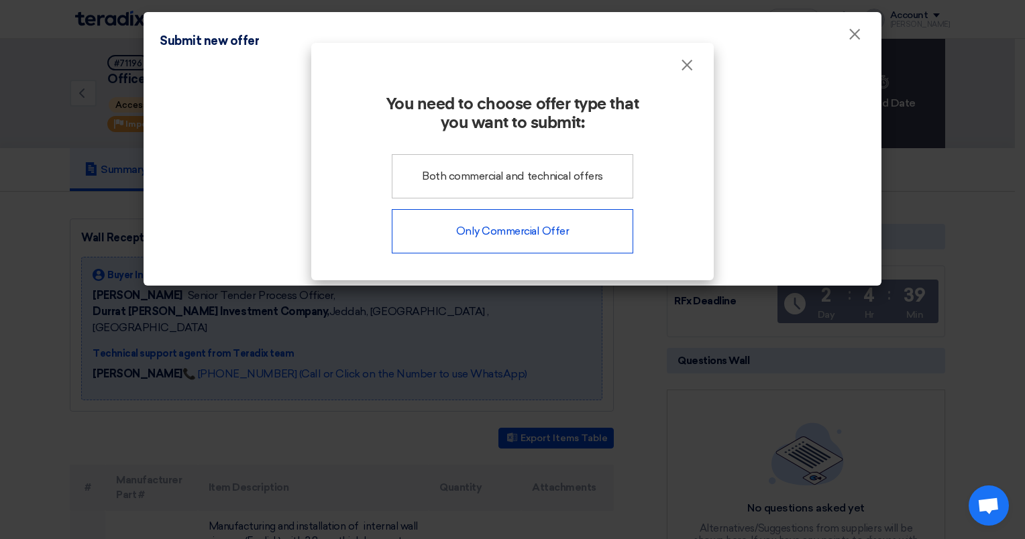
click at [499, 231] on div "Only Commercial Offer" at bounding box center [512, 231] width 241 height 44
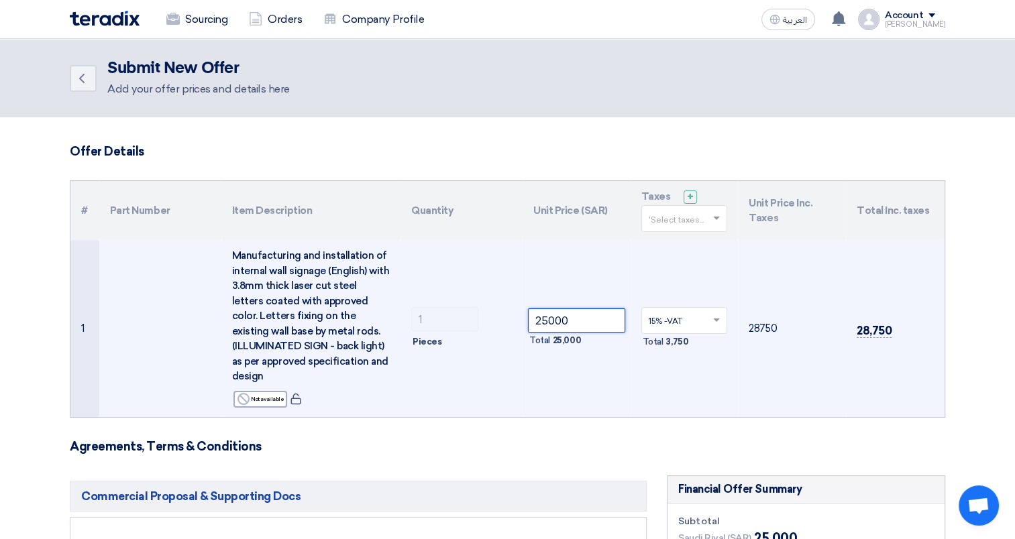
drag, startPoint x: 593, startPoint y: 319, endPoint x: 534, endPoint y: 319, distance: 59.0
click at [534, 319] on input "25000" at bounding box center [576, 321] width 97 height 24
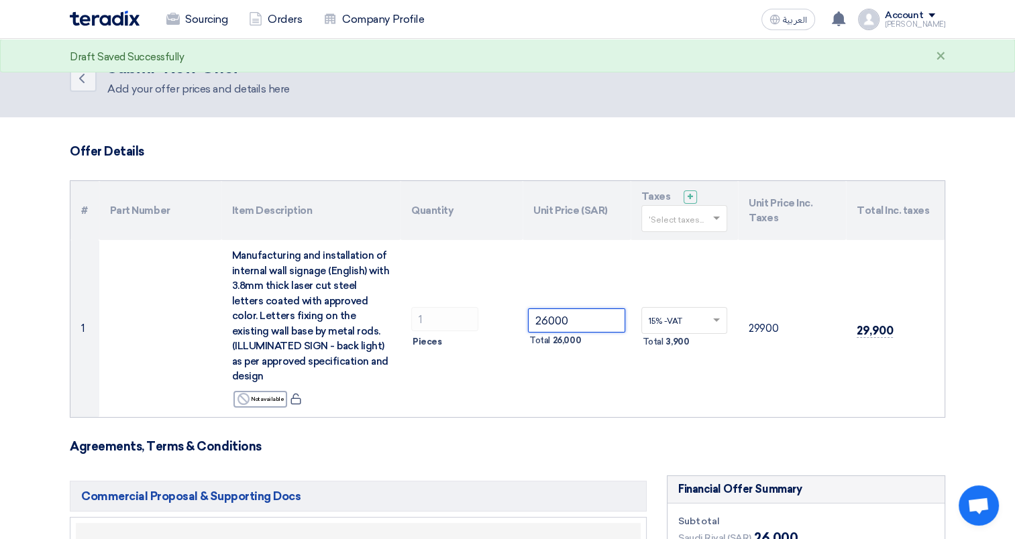
type input "26000"
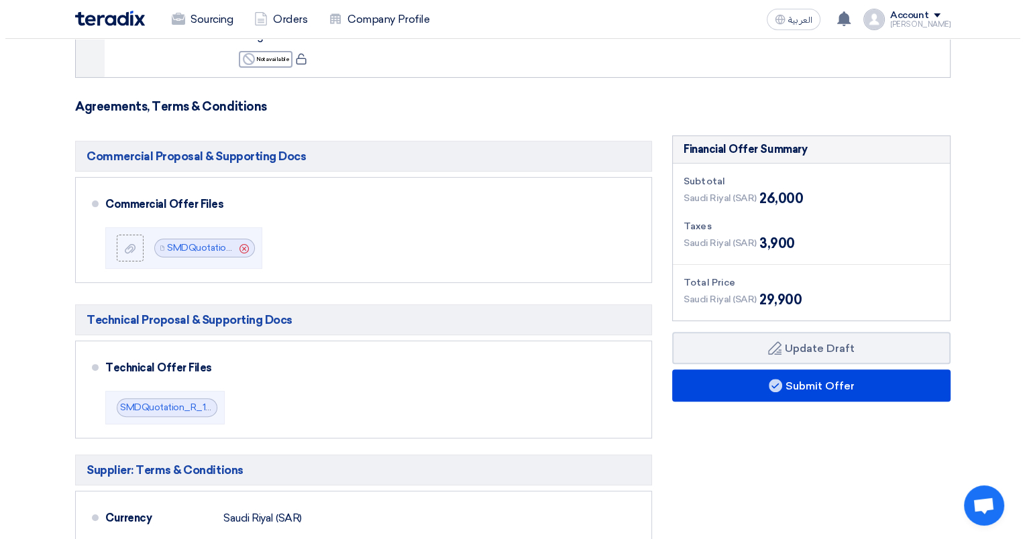
scroll to position [362, 0]
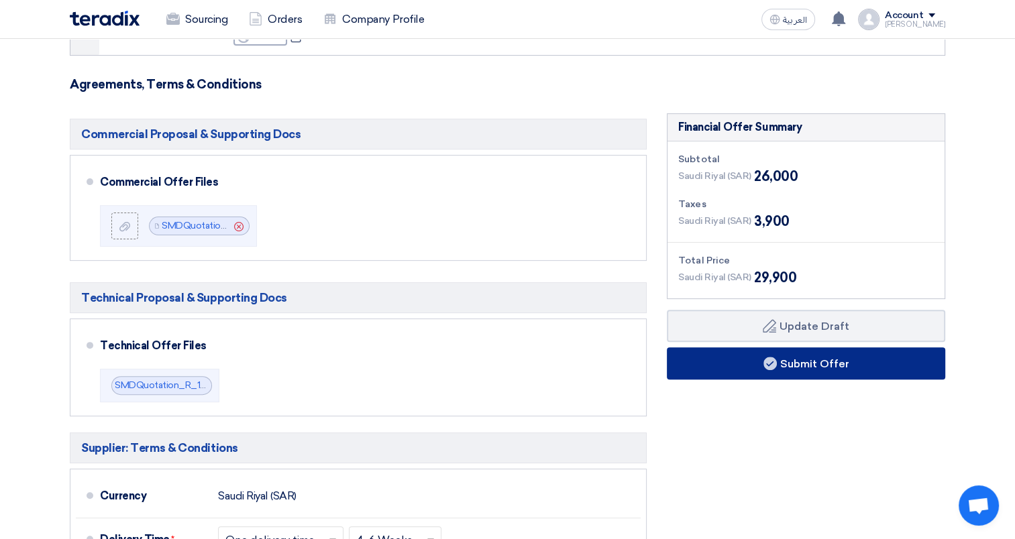
click at [836, 360] on button "Submit Offer" at bounding box center [806, 363] width 278 height 32
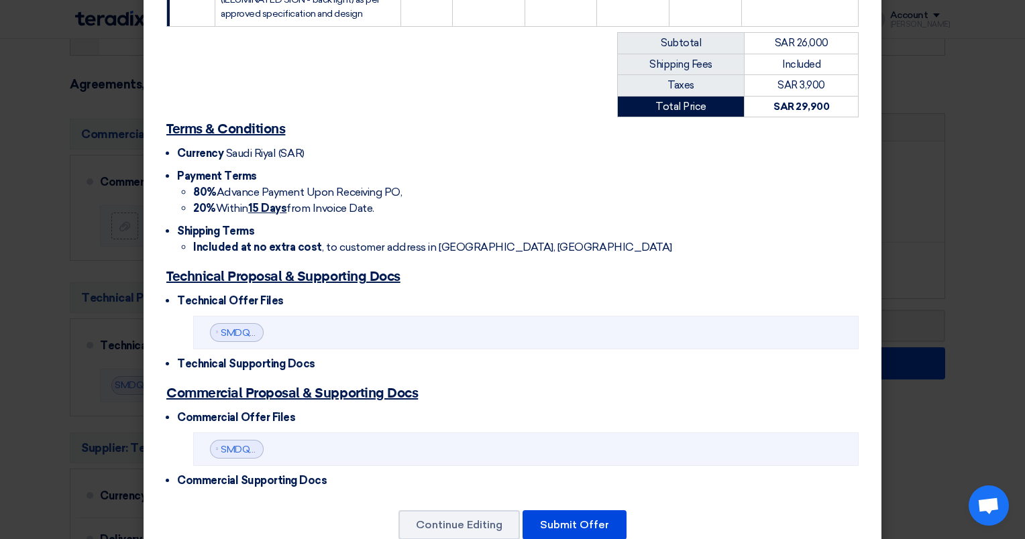
scroll to position [368, 0]
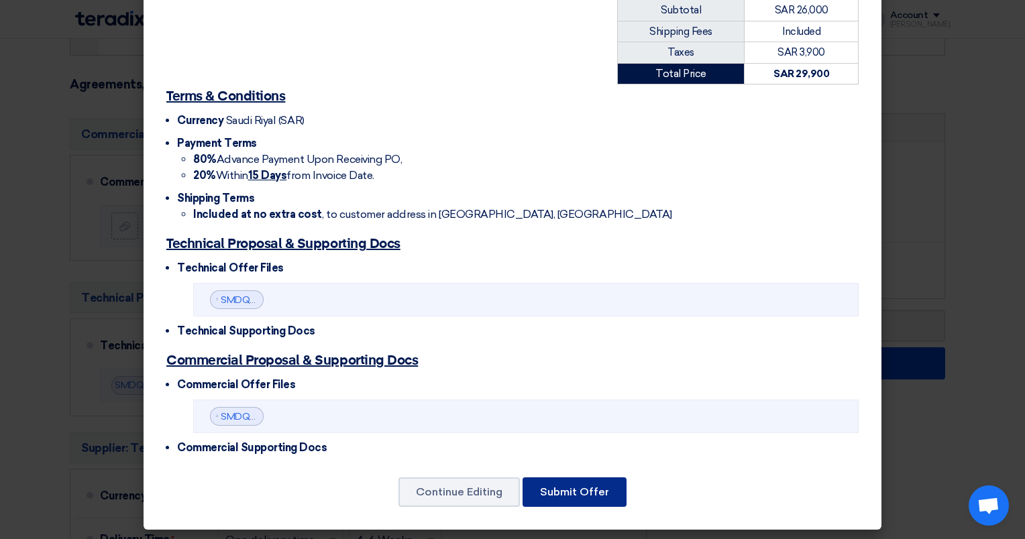
click at [604, 492] on button "Submit Offer" at bounding box center [575, 493] width 104 height 30
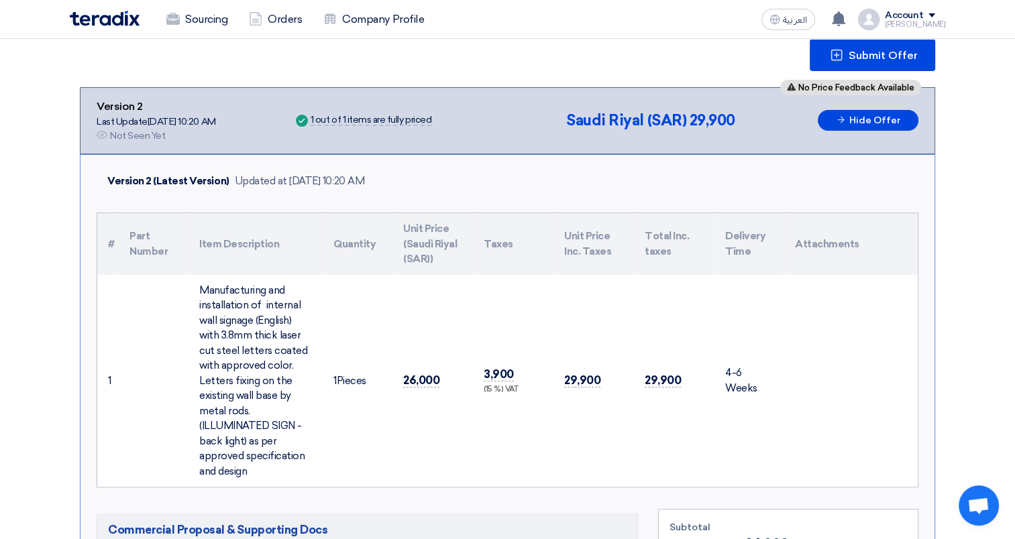
scroll to position [166, 0]
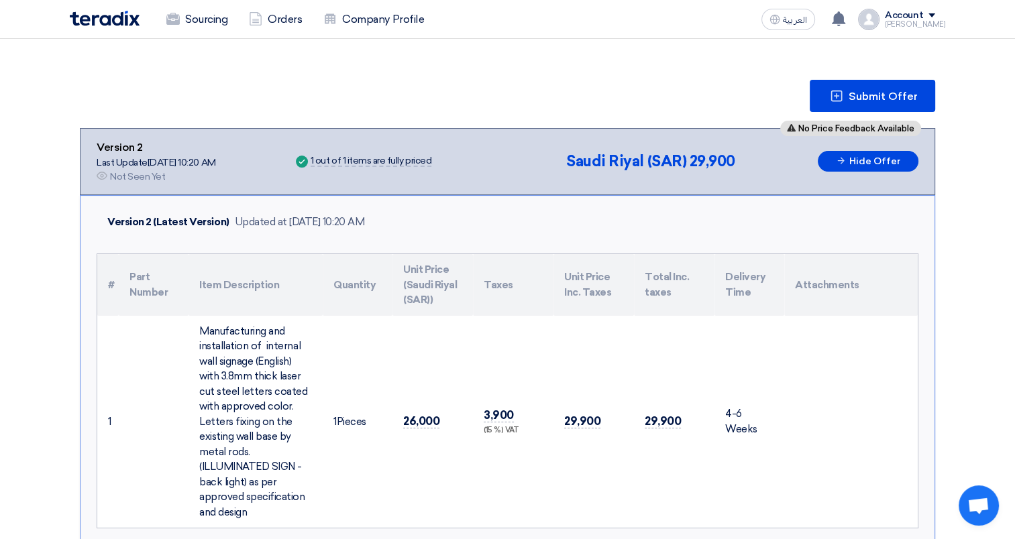
click at [921, 11] on div "Account" at bounding box center [904, 15] width 38 height 11
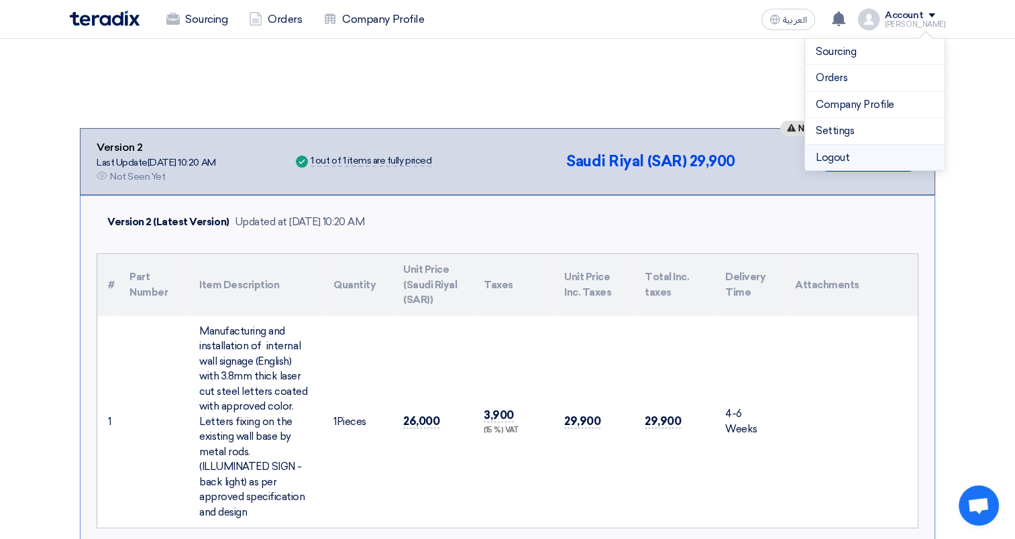
click at [845, 145] on li "Logout" at bounding box center [875, 158] width 140 height 26
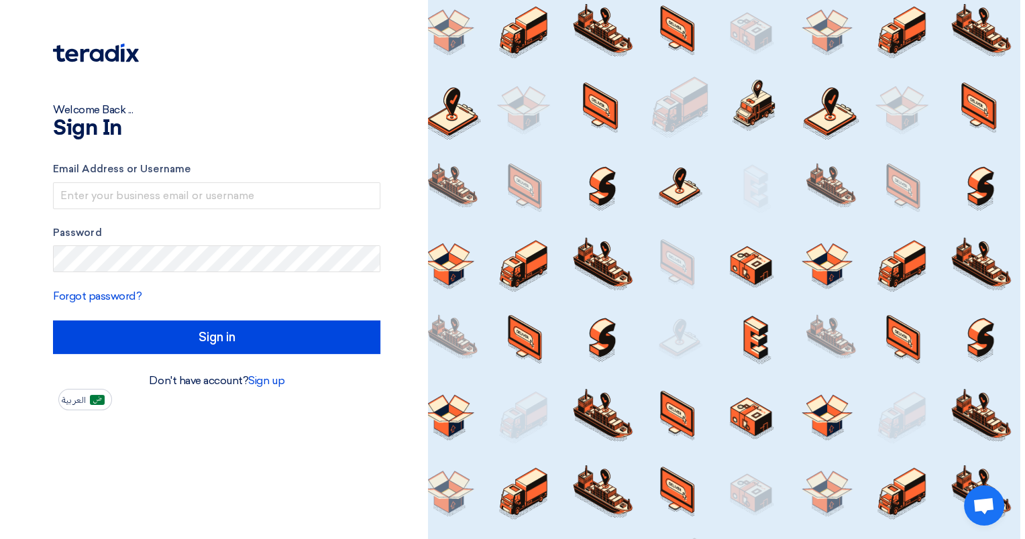
scroll to position [0, 0]
